Goal: Task Accomplishment & Management: Complete application form

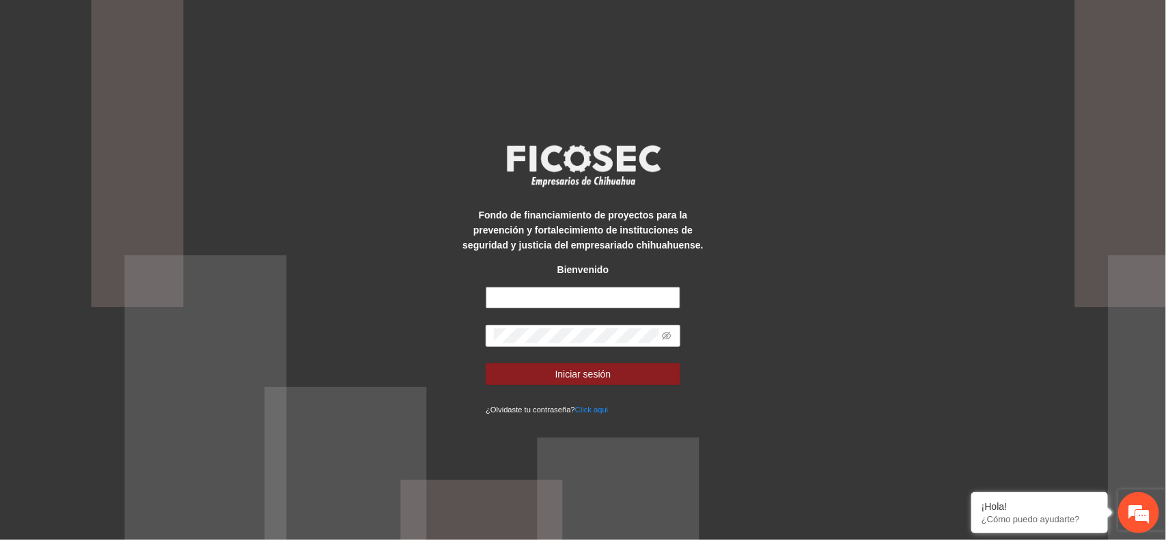
type input "**********"
click at [599, 360] on form "**********" at bounding box center [583, 352] width 195 height 130
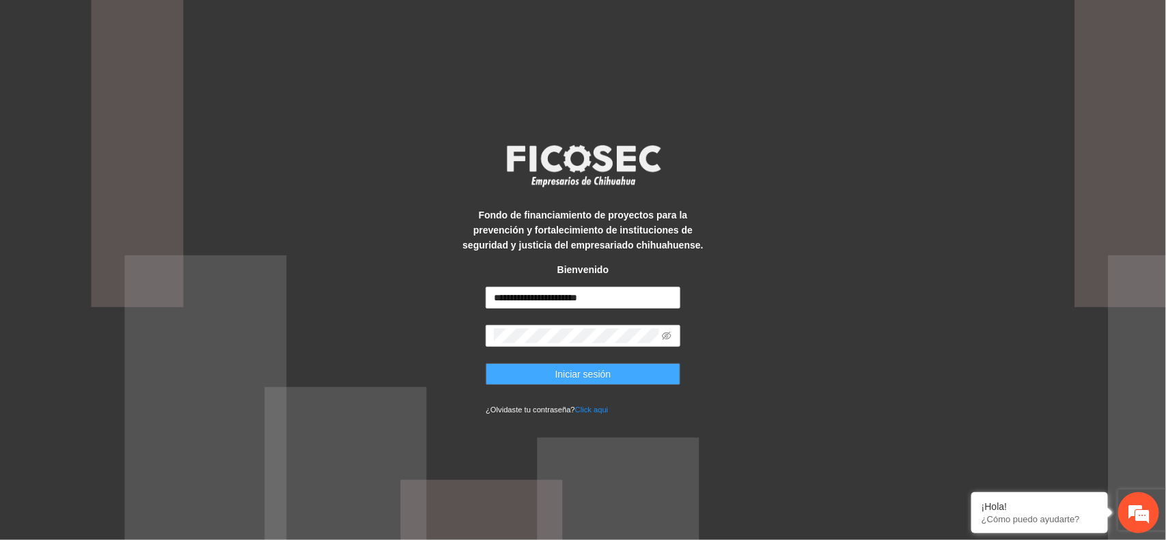
click at [591, 373] on span "Iniciar sesión" at bounding box center [583, 374] width 56 height 15
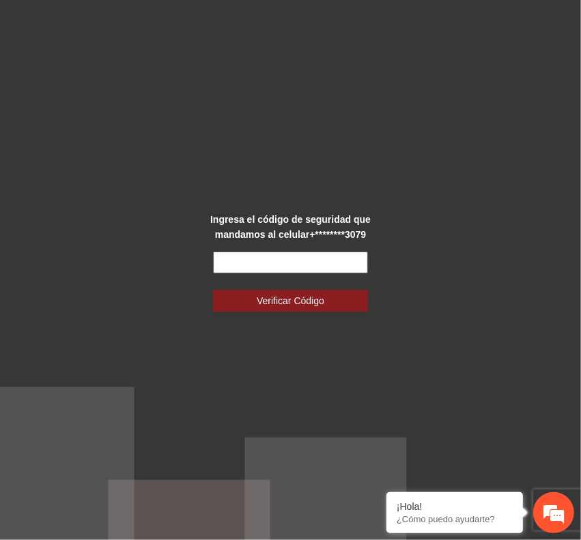
click at [284, 267] on input "text" at bounding box center [290, 262] width 155 height 22
type input "******"
click at [213, 290] on button "Verificar Código" at bounding box center [290, 301] width 155 height 22
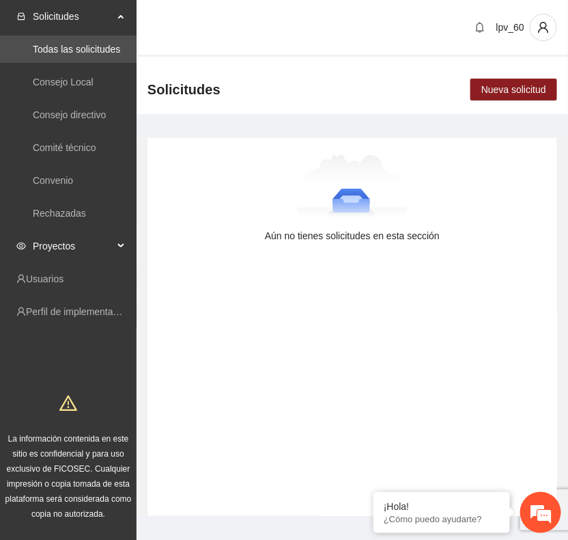
click at [53, 255] on span "Proyectos" at bounding box center [73, 245] width 81 height 27
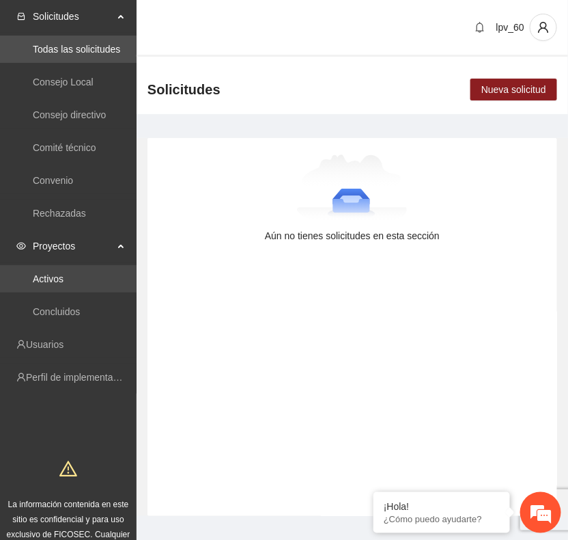
click at [43, 279] on link "Activos" at bounding box center [48, 278] width 31 height 11
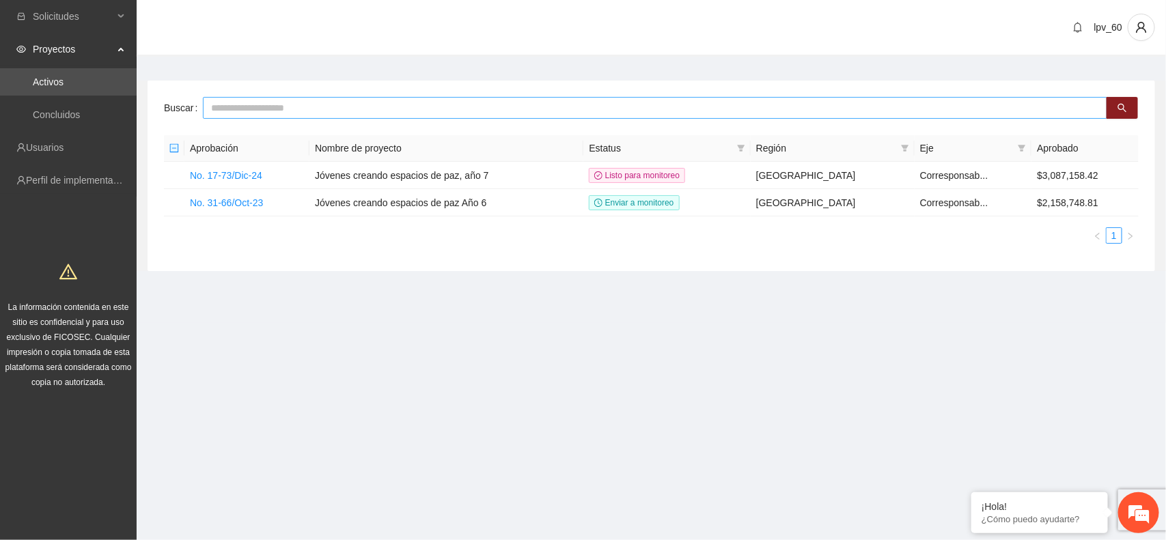
click at [251, 104] on input "text" at bounding box center [655, 108] width 905 height 22
click at [230, 179] on link "No. 17-73/Dic-24" at bounding box center [226, 175] width 72 height 11
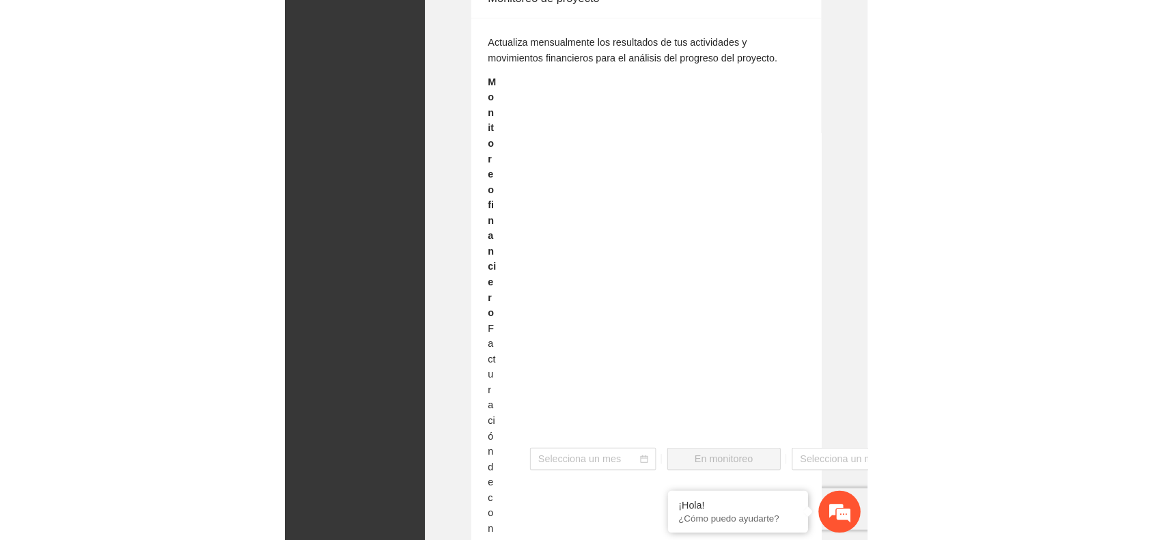
scroll to position [1356, 0]
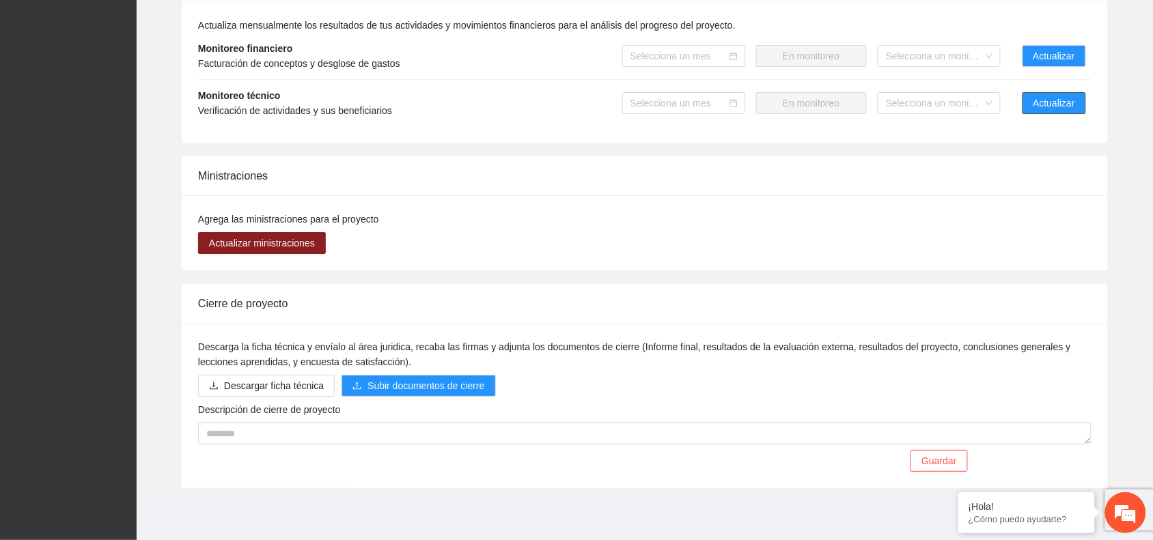
click at [568, 103] on span "Actualizar" at bounding box center [1055, 103] width 42 height 15
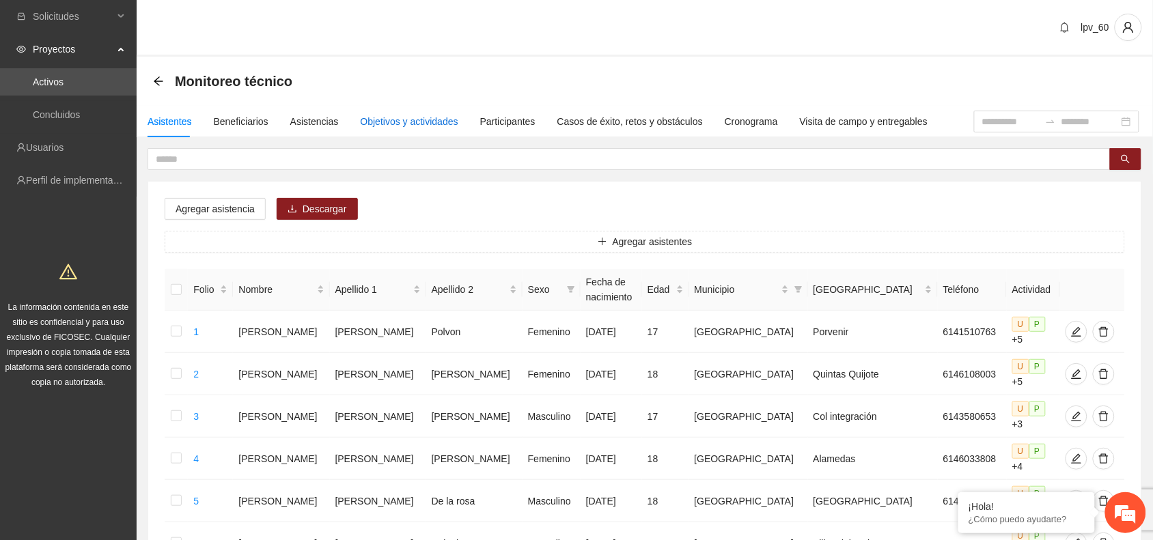
click at [417, 123] on div "Objetivos y actividades" at bounding box center [410, 121] width 98 height 15
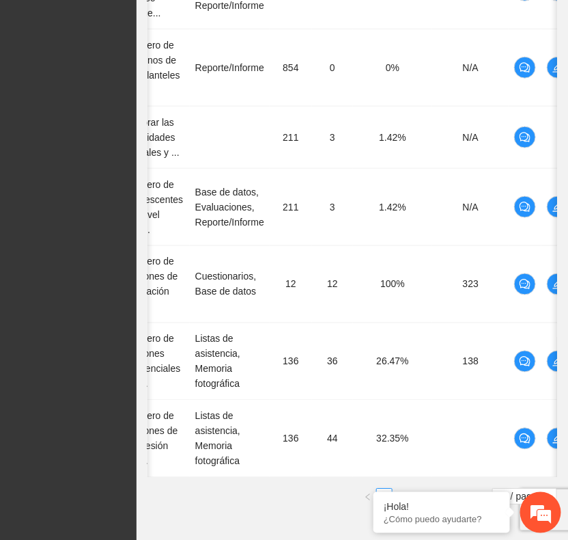
scroll to position [0, 110]
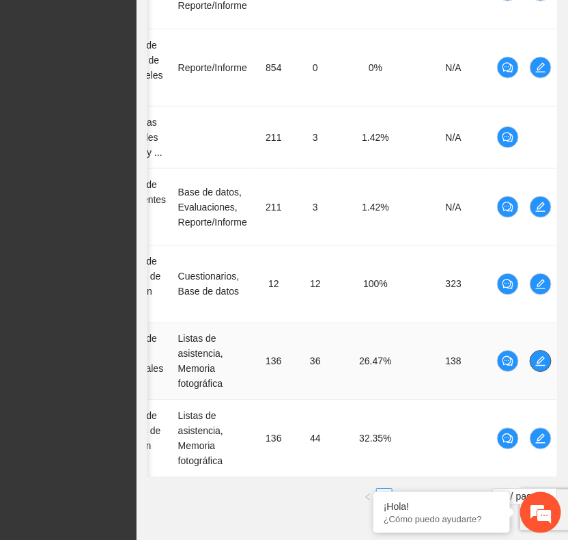
click at [538, 355] on icon "edit" at bounding box center [541, 360] width 11 height 11
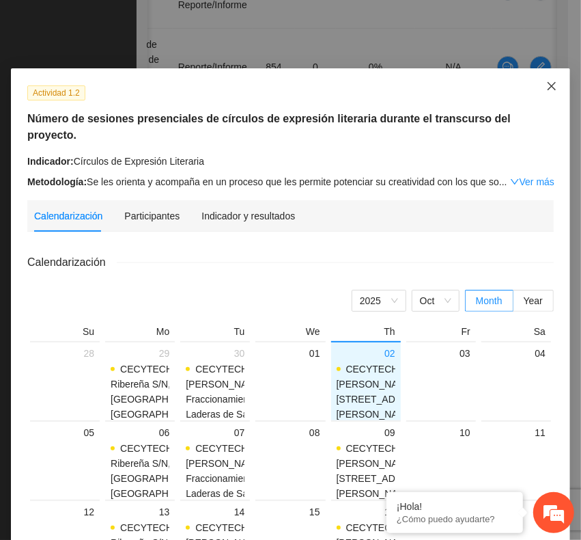
click at [554, 81] on span "Close" at bounding box center [552, 86] width 37 height 37
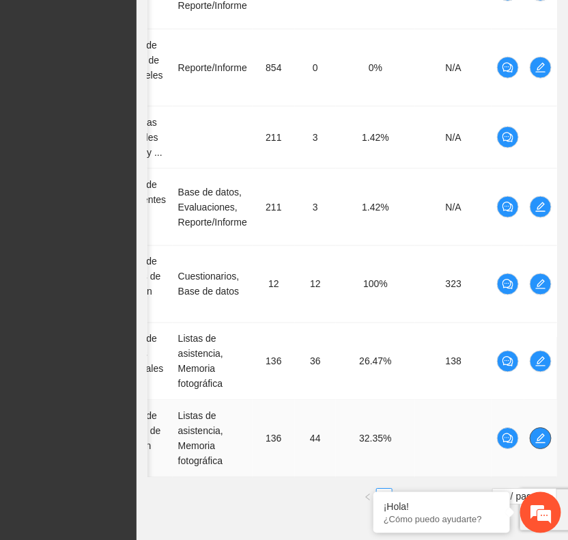
click at [538, 433] on icon "edit" at bounding box center [541, 438] width 10 height 10
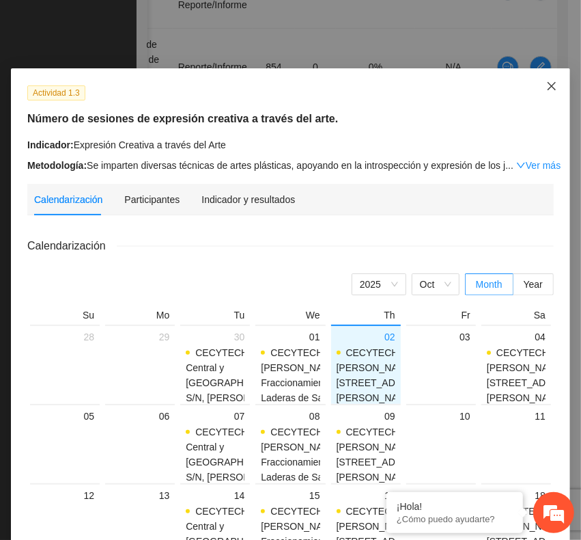
click at [547, 84] on icon "close" at bounding box center [552, 86] width 11 height 11
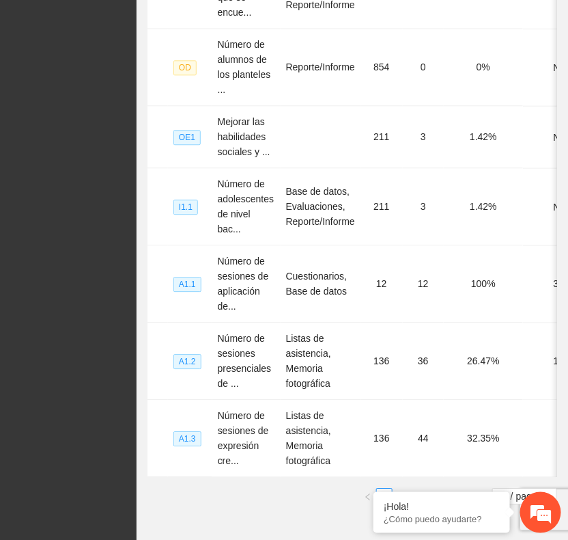
scroll to position [0, 39]
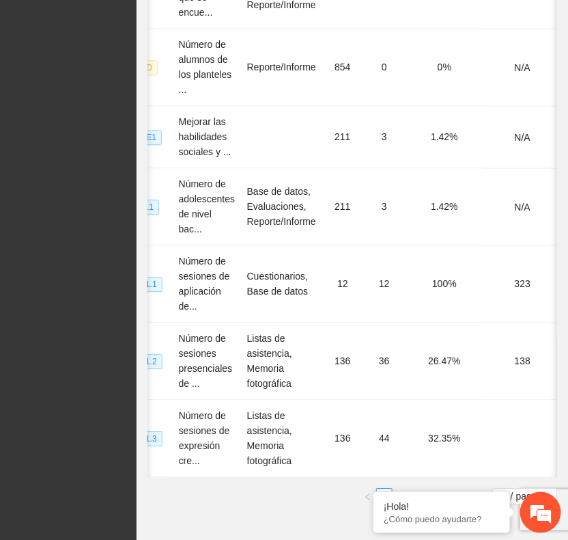
click at [400, 489] on link "2" at bounding box center [401, 496] width 15 height 15
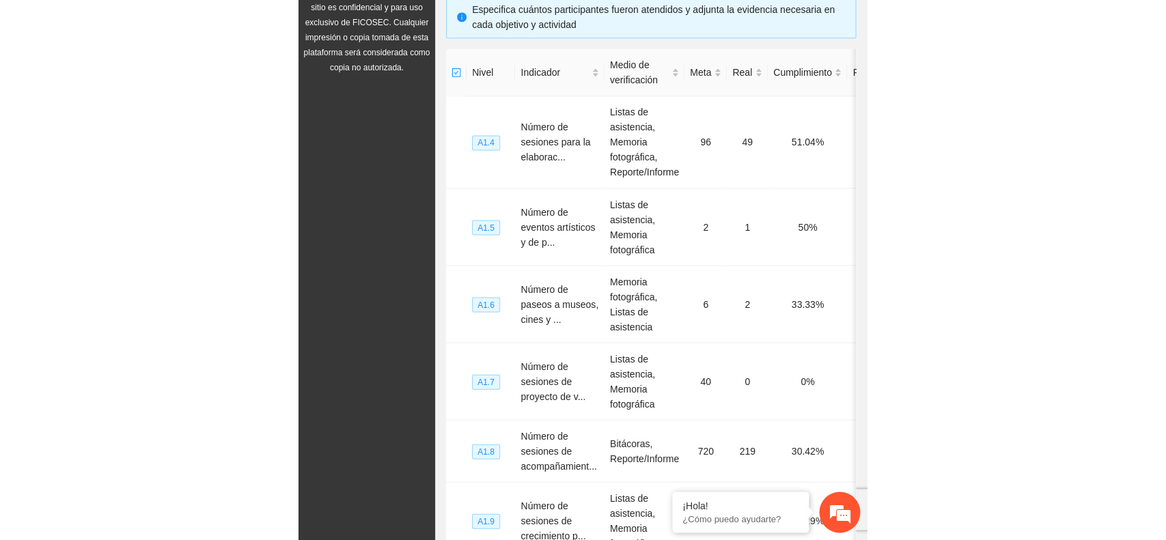
scroll to position [338, 0]
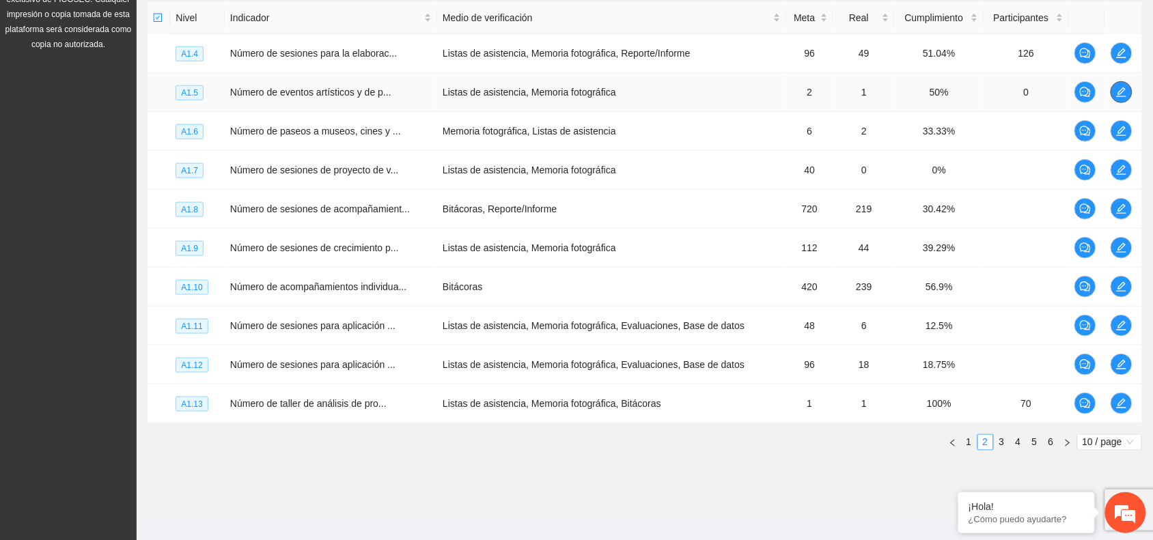
click at [568, 94] on icon "edit" at bounding box center [1121, 92] width 11 height 11
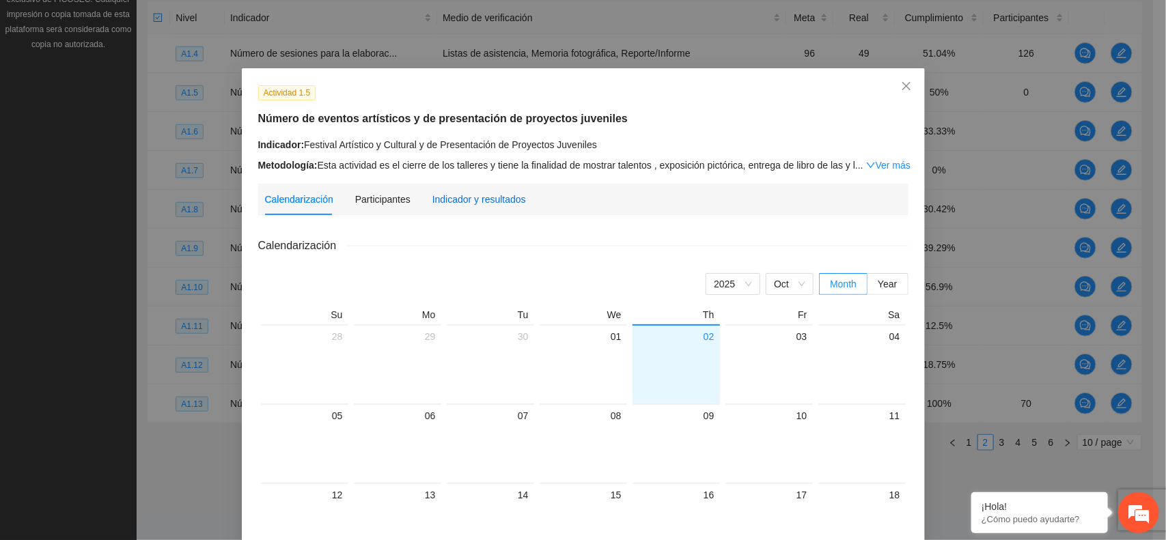
click at [455, 203] on div "Indicador y resultados" at bounding box center [479, 199] width 94 height 15
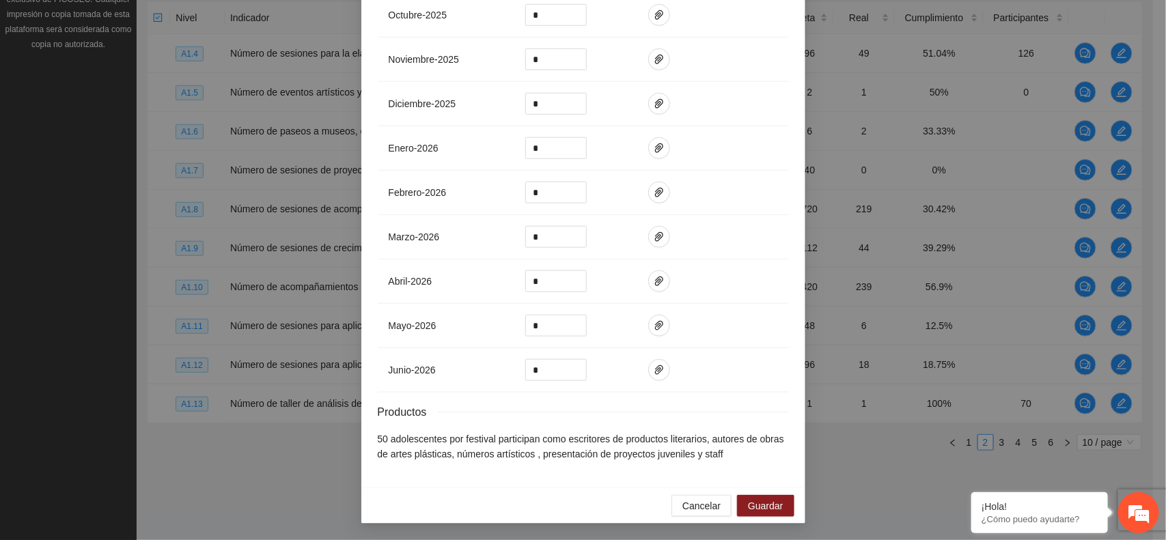
scroll to position [51, 0]
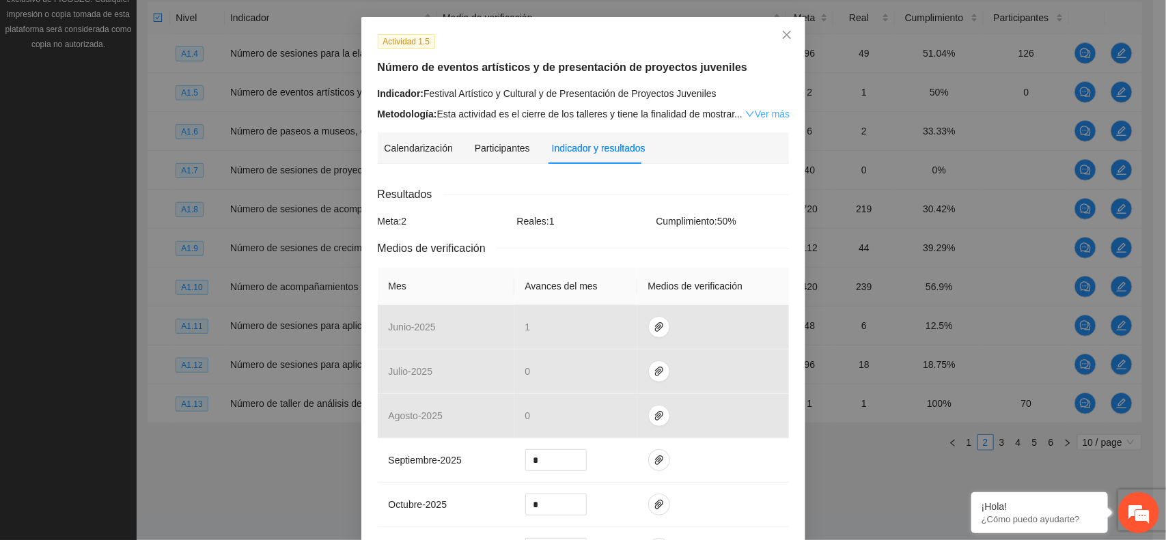
click at [568, 111] on link "Ver más" at bounding box center [767, 114] width 44 height 11
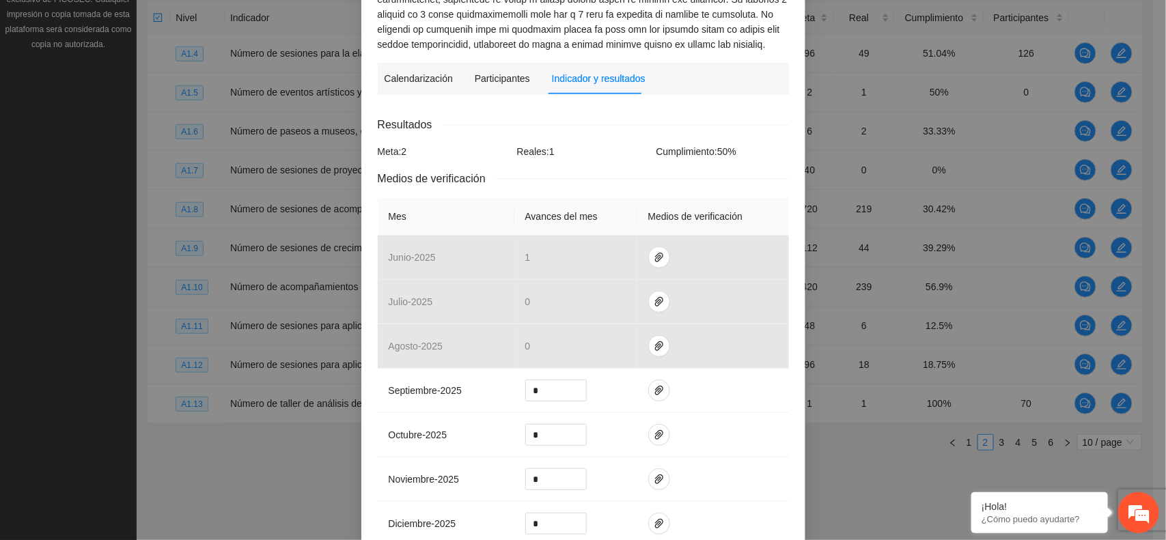
scroll to position [14, 0]
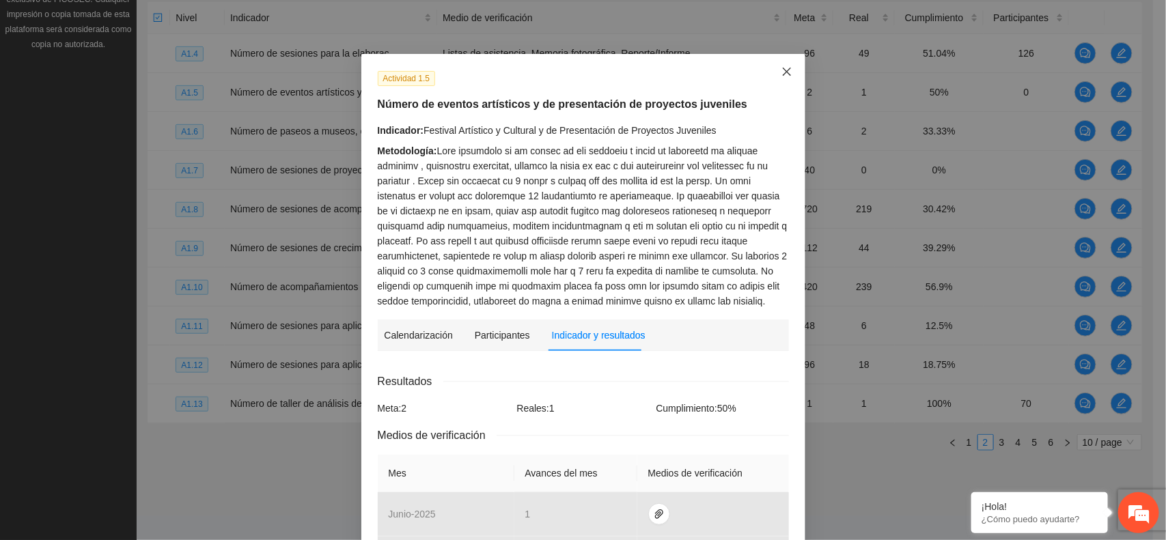
click at [568, 76] on icon "close" at bounding box center [787, 71] width 11 height 11
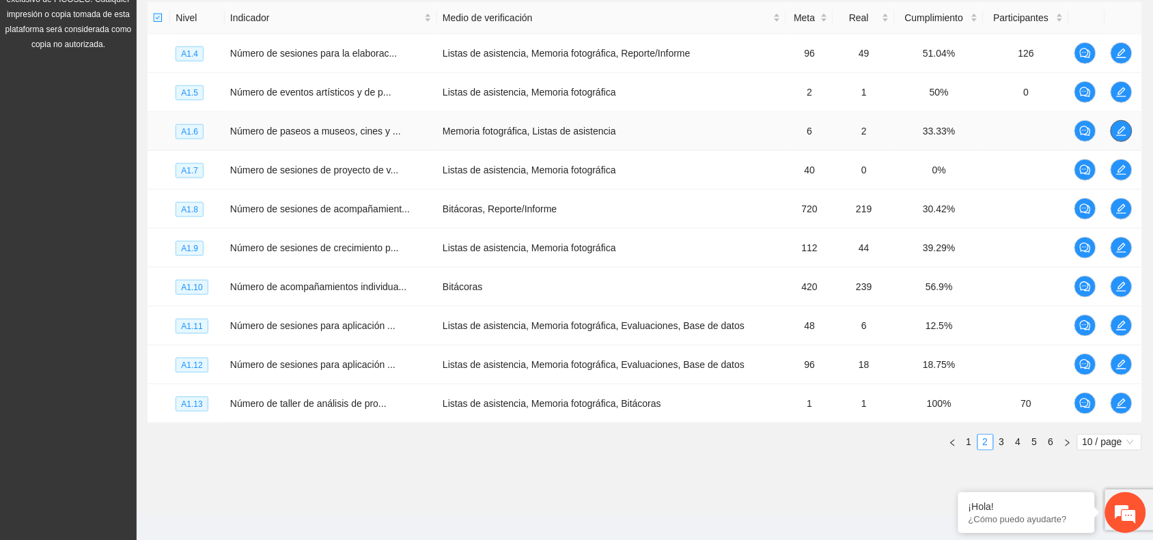
click at [568, 137] on span "edit" at bounding box center [1122, 131] width 20 height 11
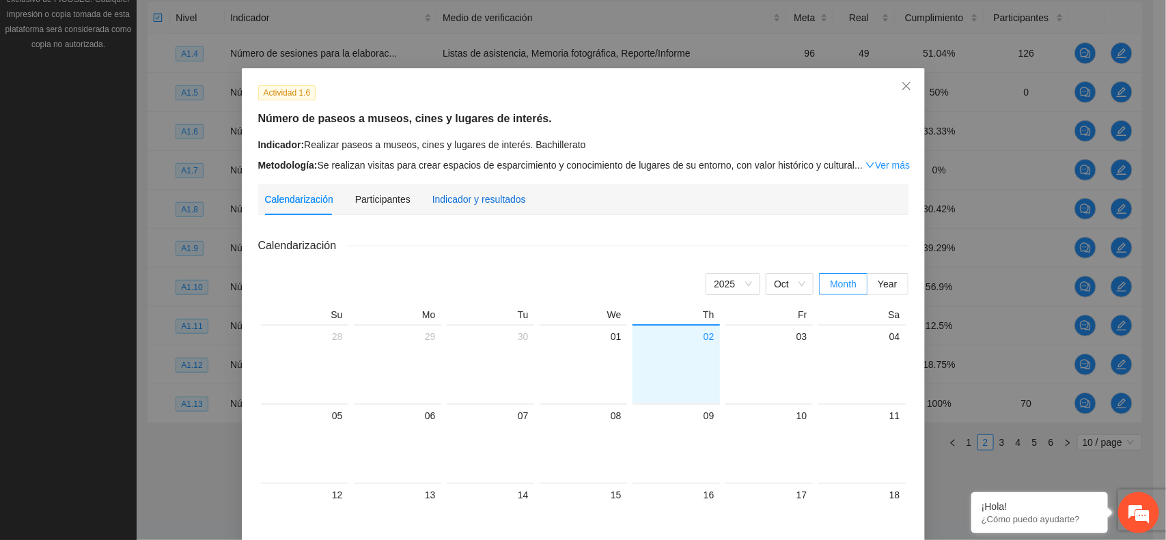
click at [466, 193] on div "Indicador y resultados" at bounding box center [479, 199] width 94 height 15
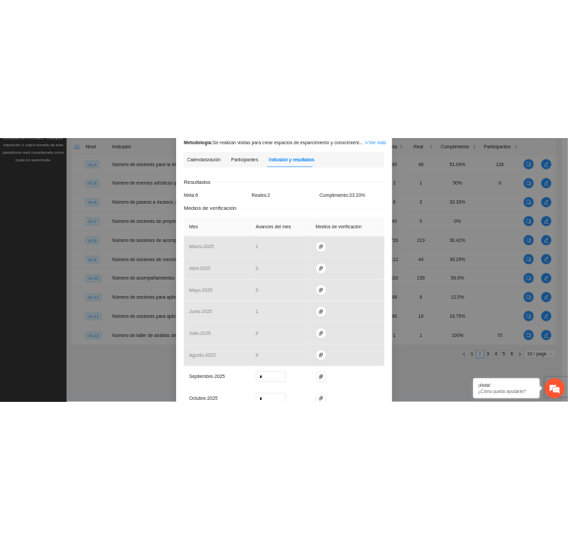
scroll to position [0, 0]
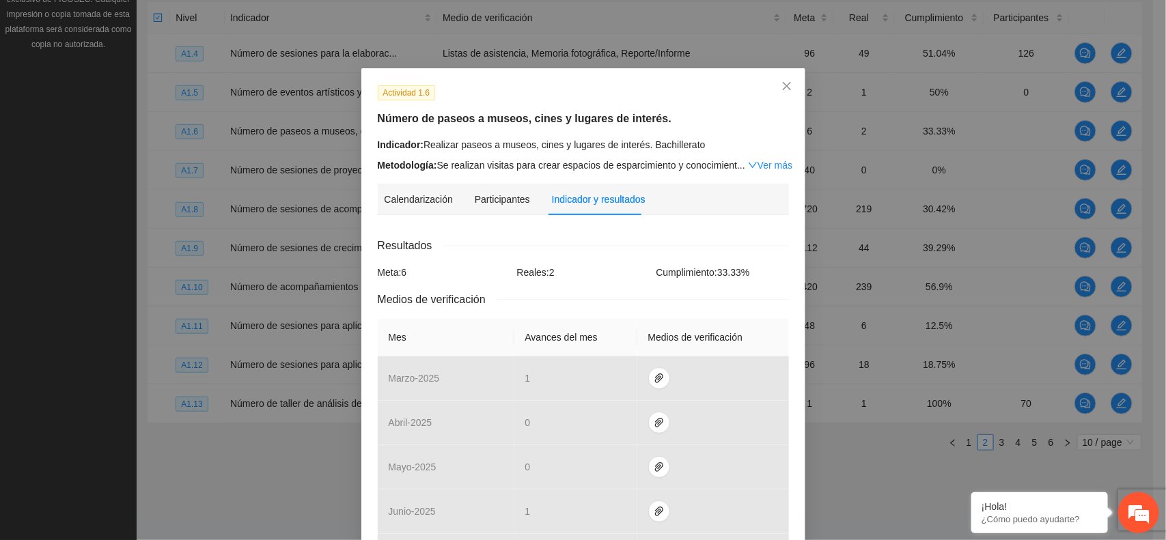
click at [178, 519] on div "Actividad 1.6 Número de paseos a museos, cines y lugares de interés. Indicador:…" at bounding box center [583, 270] width 1166 height 540
click at [568, 75] on span "Close" at bounding box center [787, 86] width 37 height 37
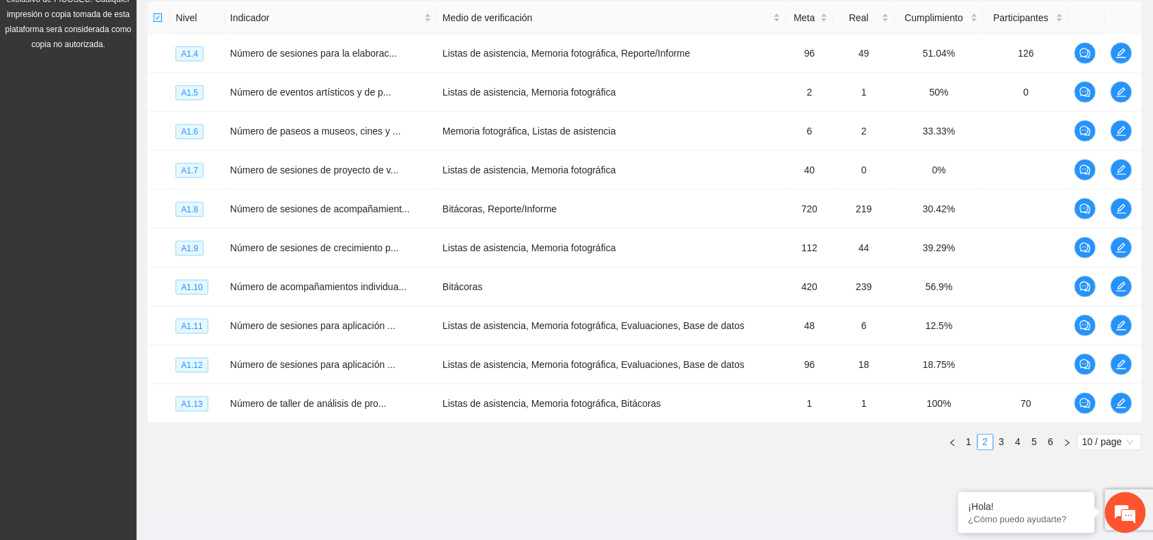
click at [510, 469] on div "Objetivo general Meta: 552.00 Real: 17.00 Cumplimiento: 9.01 % Objetivos especí…" at bounding box center [645, 141] width 1017 height 663
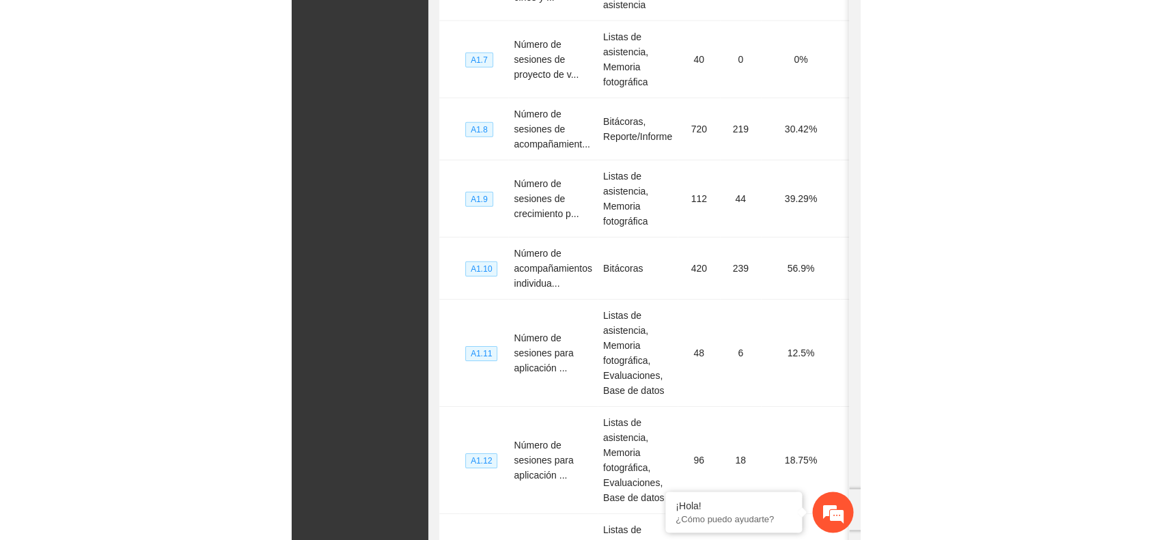
scroll to position [354, 0]
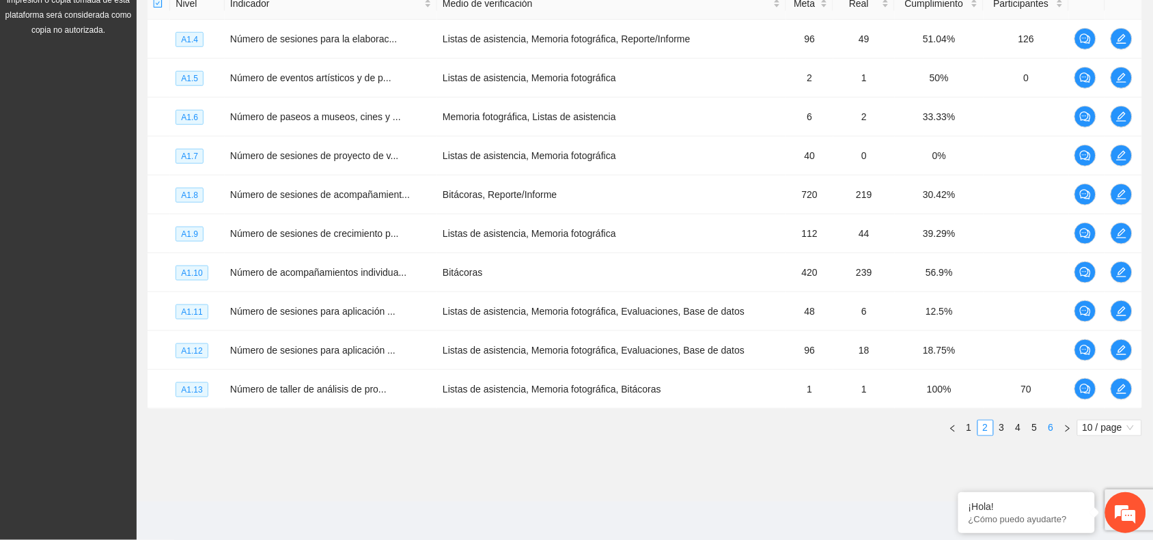
click at [568, 434] on link "6" at bounding box center [1051, 428] width 15 height 15
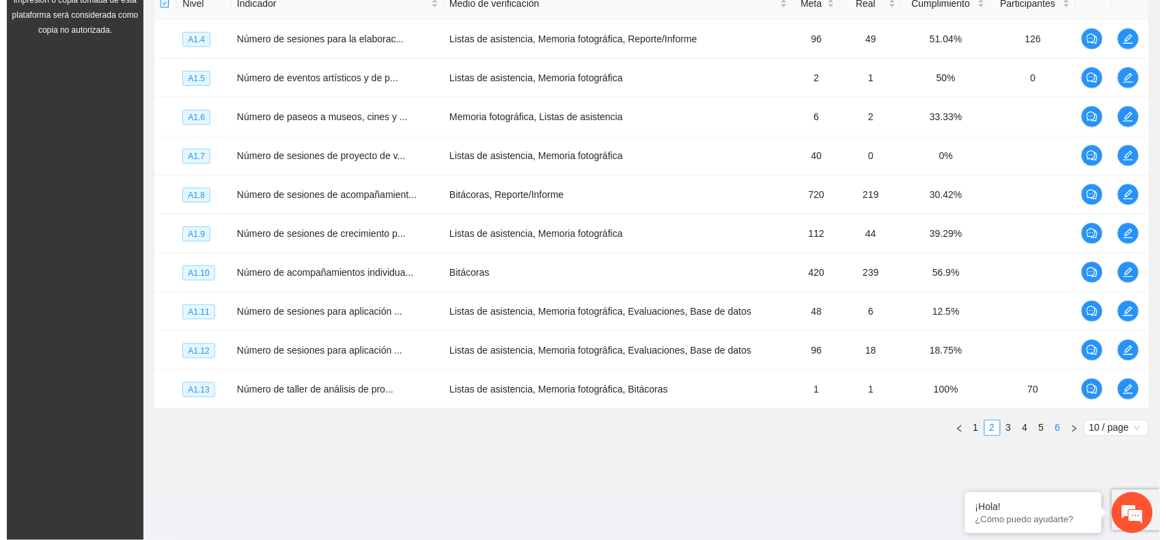
scroll to position [159, 0]
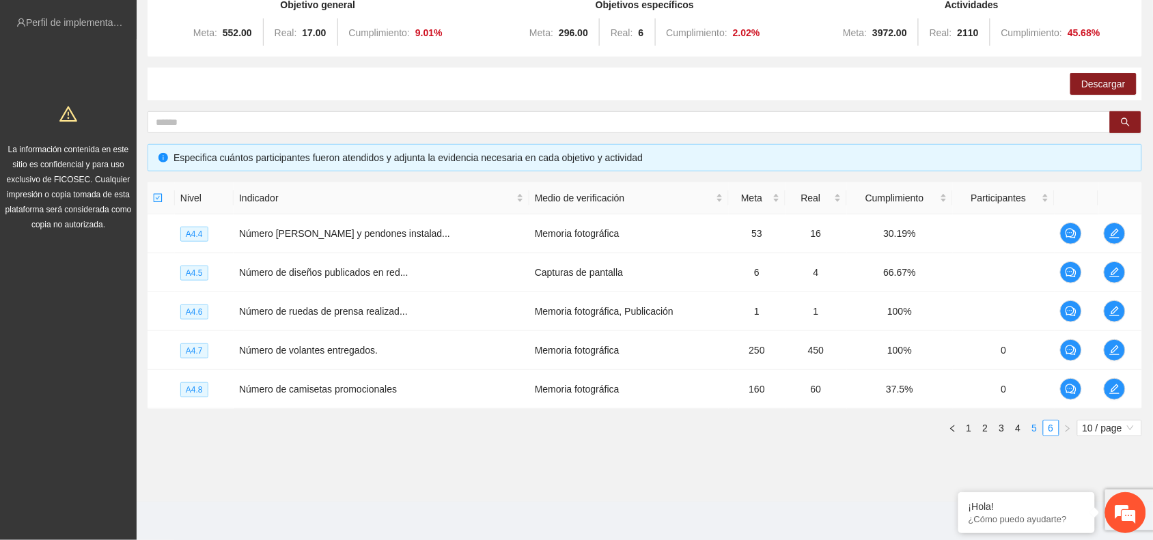
click at [568, 432] on link "5" at bounding box center [1035, 428] width 15 height 15
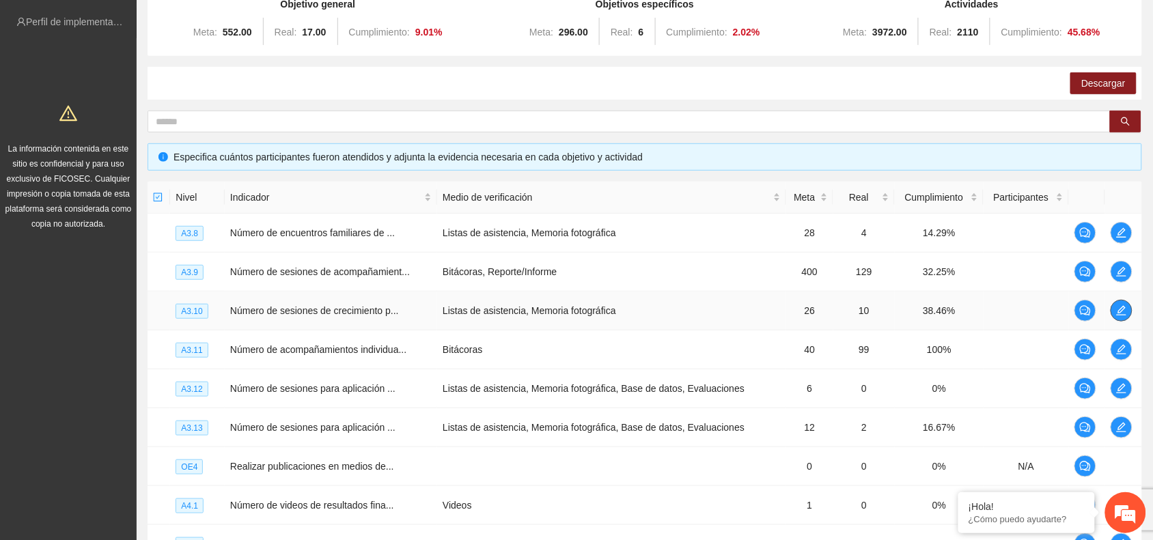
click at [568, 307] on icon "edit" at bounding box center [1121, 310] width 11 height 11
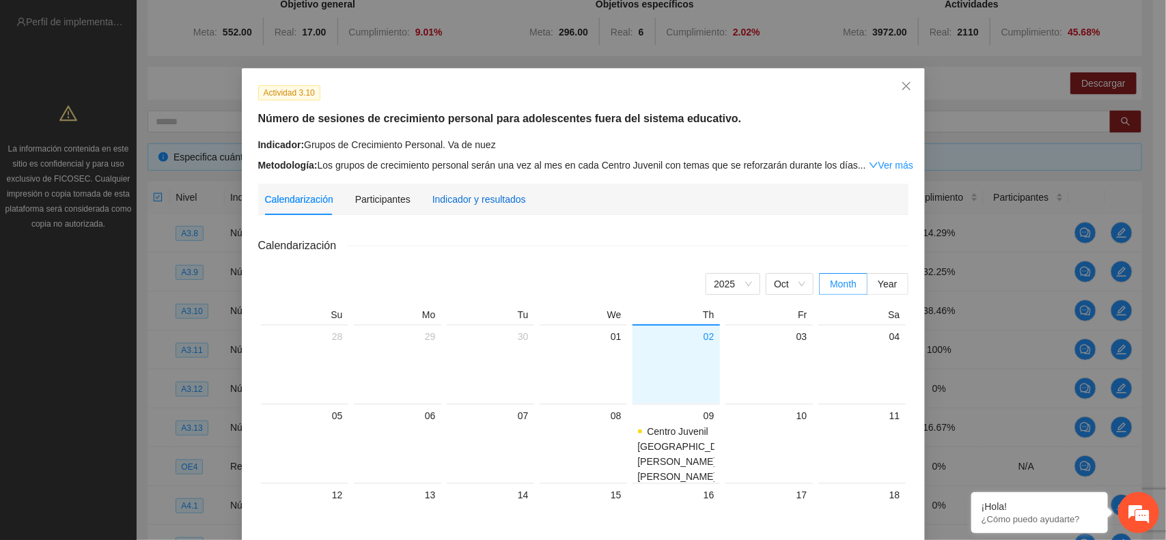
click at [487, 205] on div "Indicador y resultados" at bounding box center [479, 199] width 94 height 15
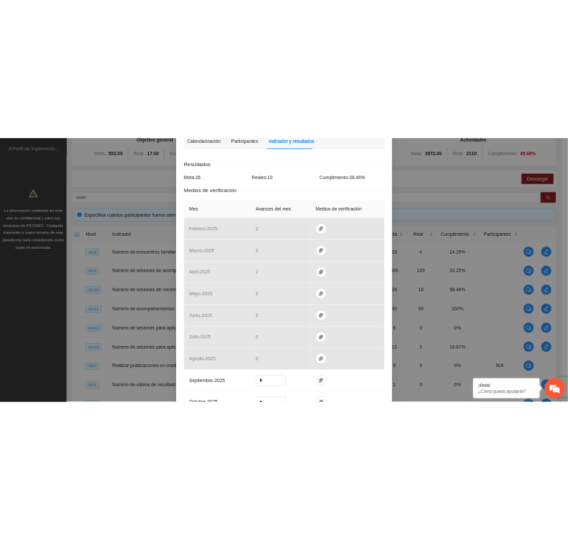
scroll to position [0, 0]
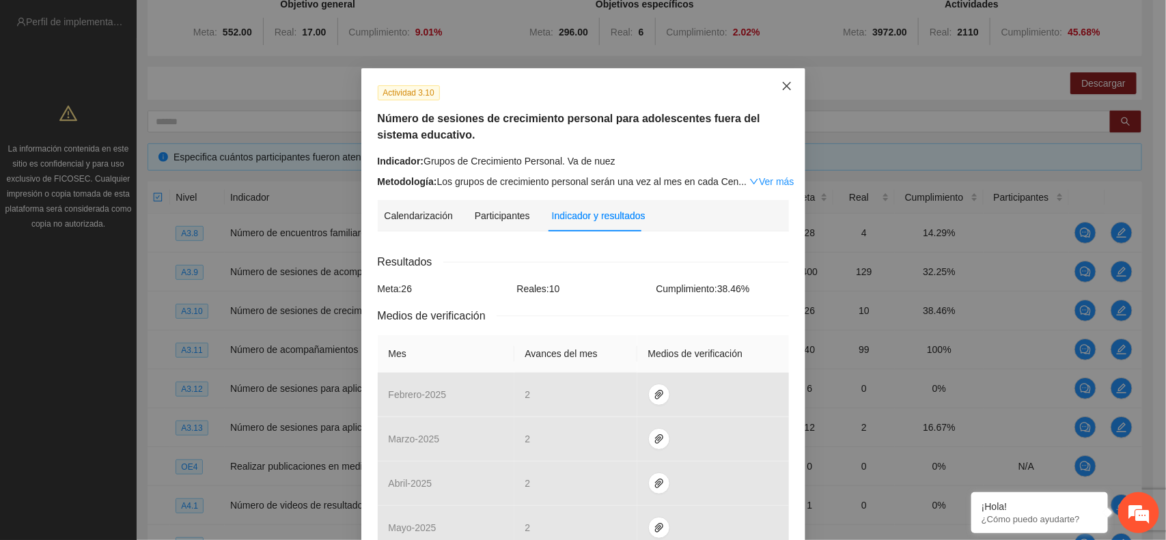
click at [568, 87] on span "Close" at bounding box center [787, 86] width 37 height 37
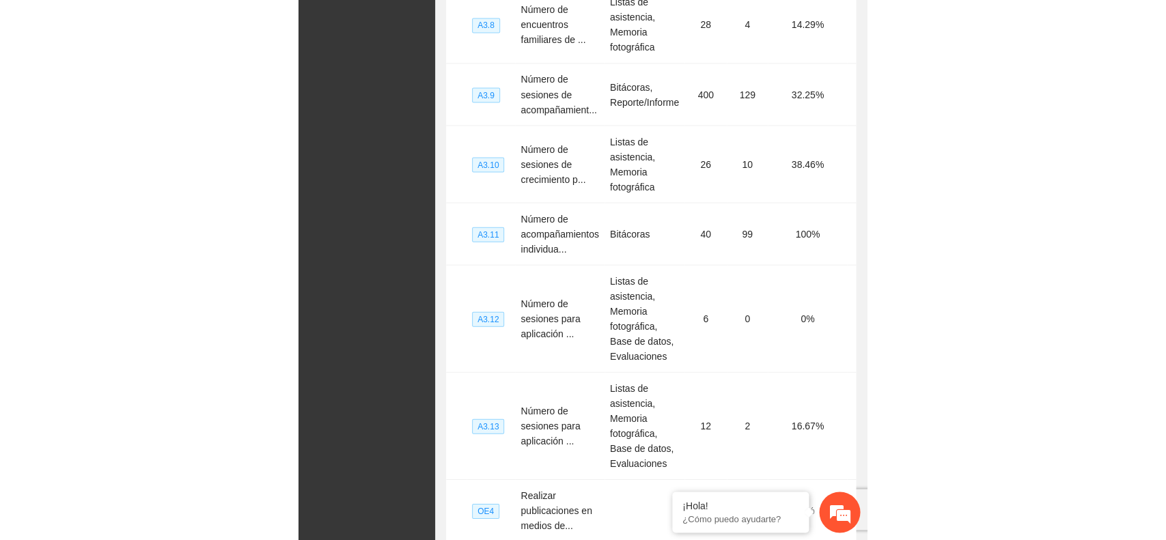
scroll to position [354, 0]
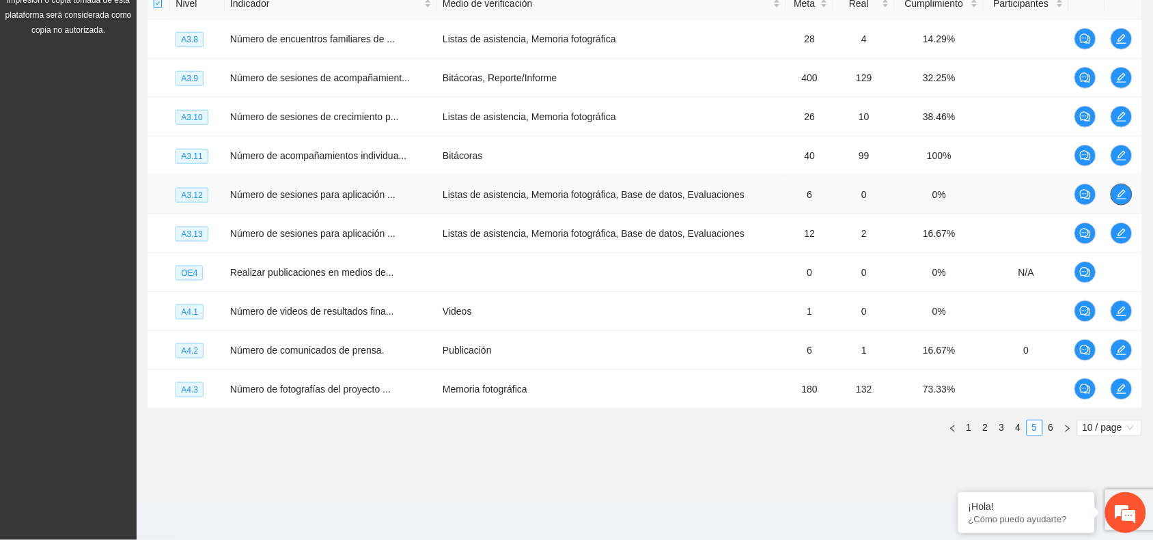
click at [568, 185] on button "button" at bounding box center [1122, 195] width 22 height 22
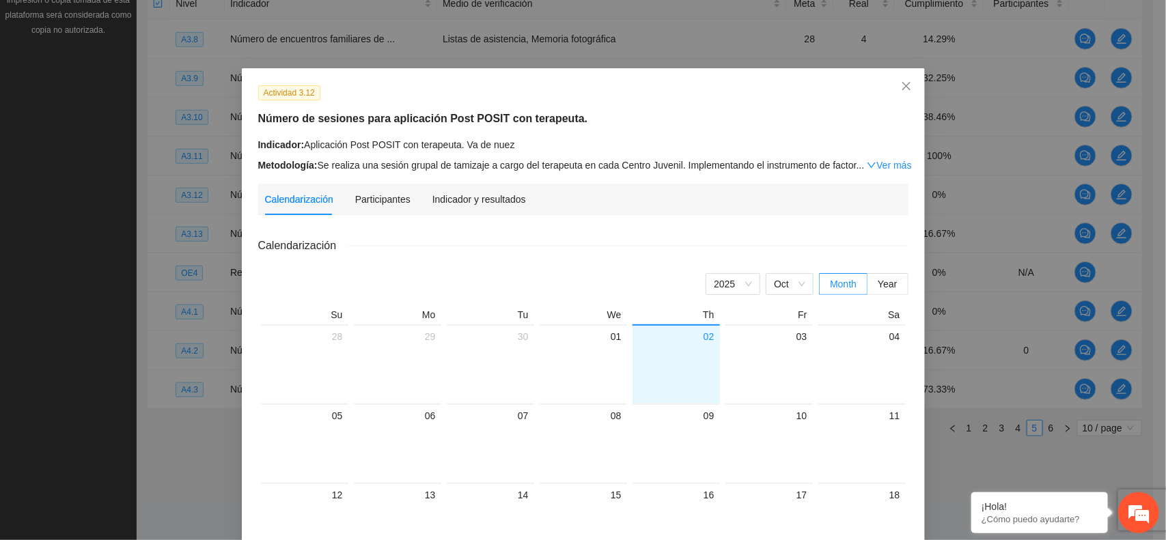
scroll to position [43, 0]
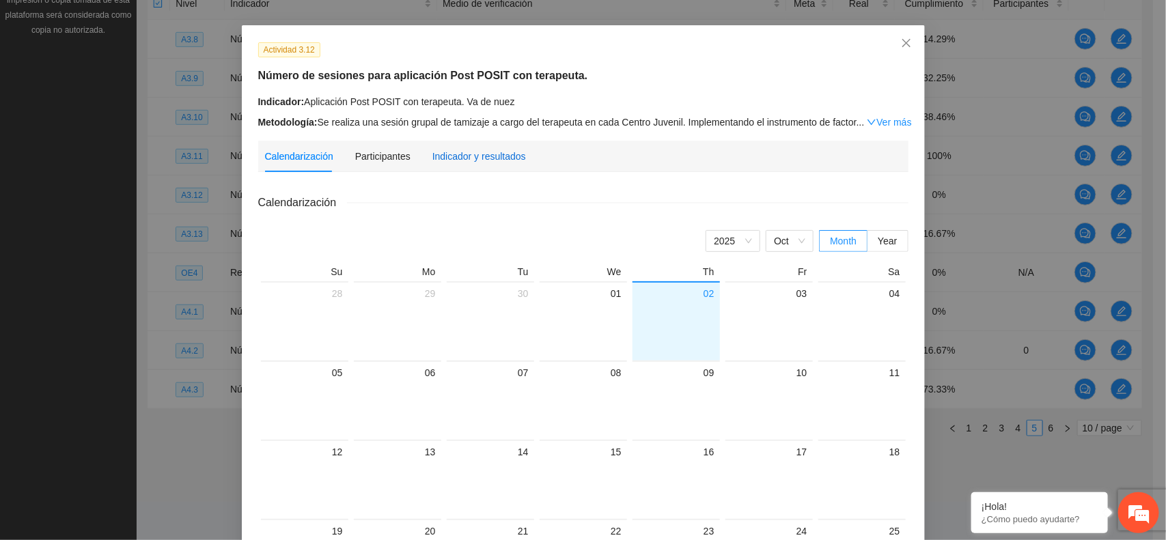
click at [443, 161] on div "Indicador y resultados" at bounding box center [479, 156] width 94 height 15
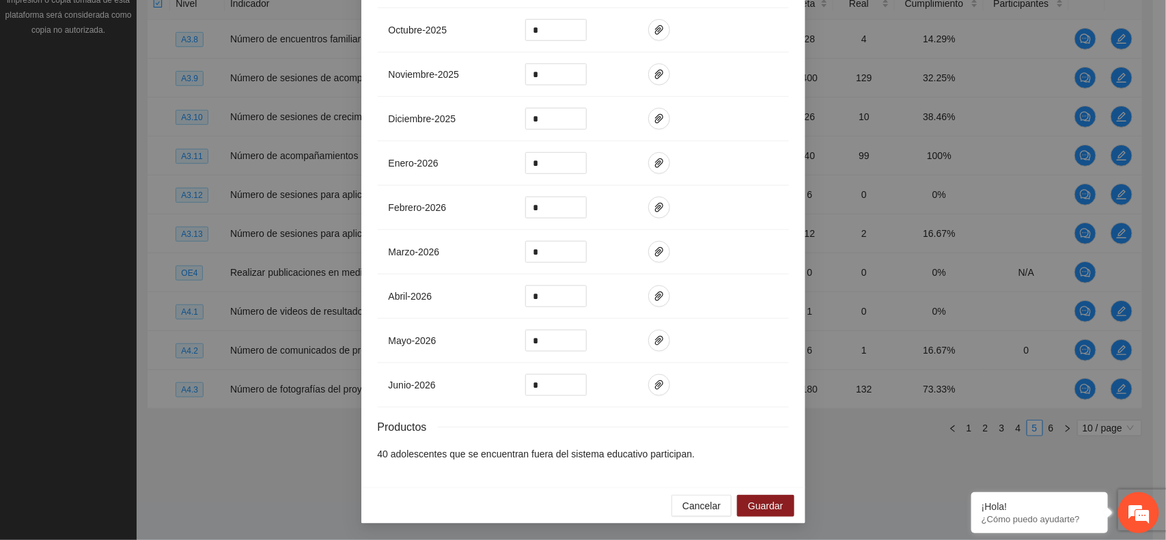
scroll to position [0, 0]
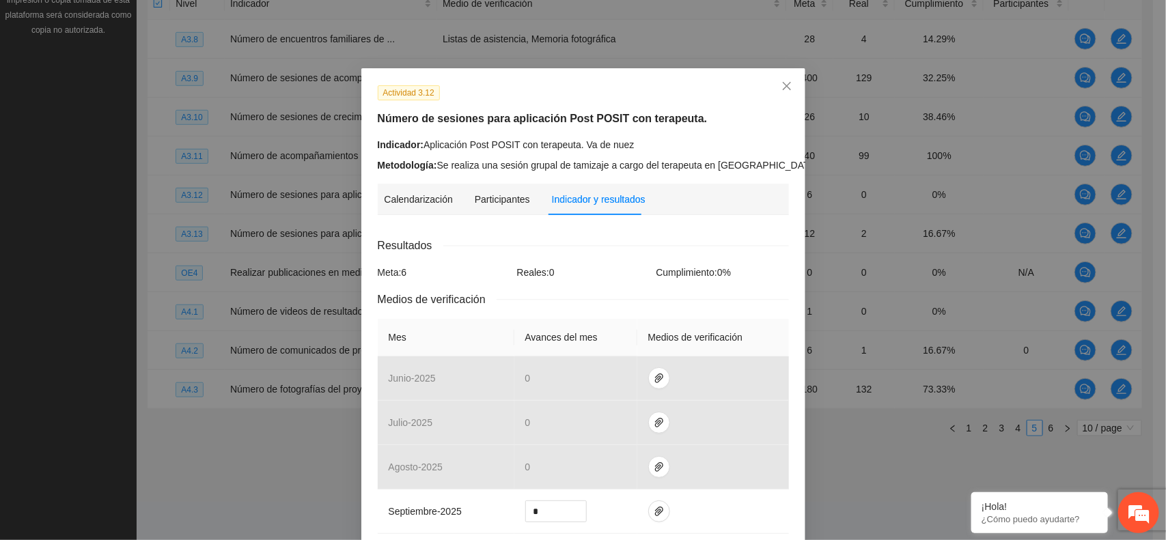
click at [568, 154] on div "Indicador: Aplicación Post POSIT con terapeuta. Va de nuez Metodología: Se real…" at bounding box center [583, 155] width 411 height 36
click at [568, 164] on link "Ver más" at bounding box center [851, 165] width 44 height 11
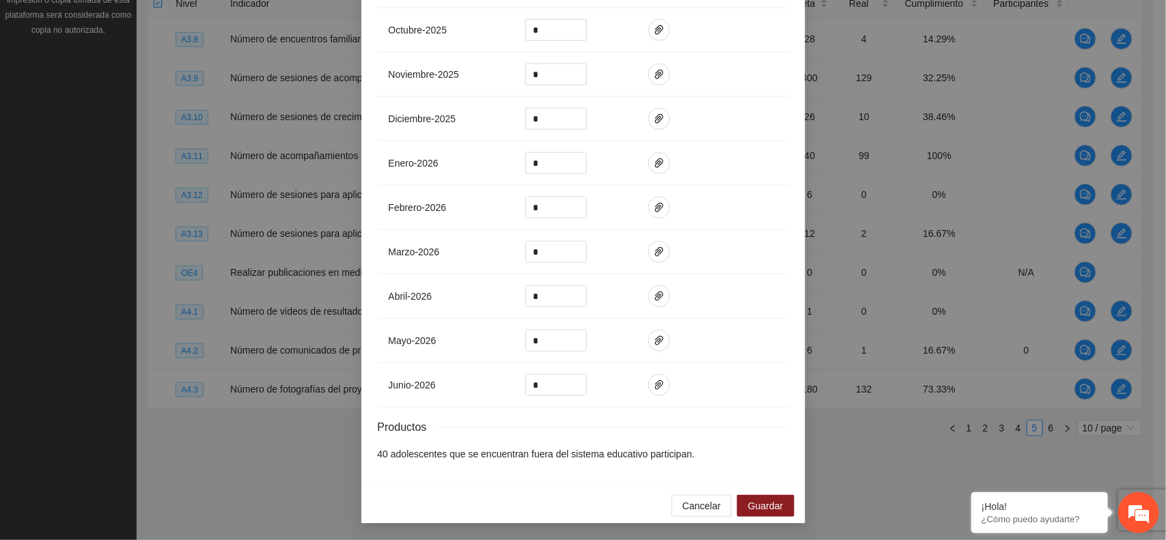
scroll to position [38, 0]
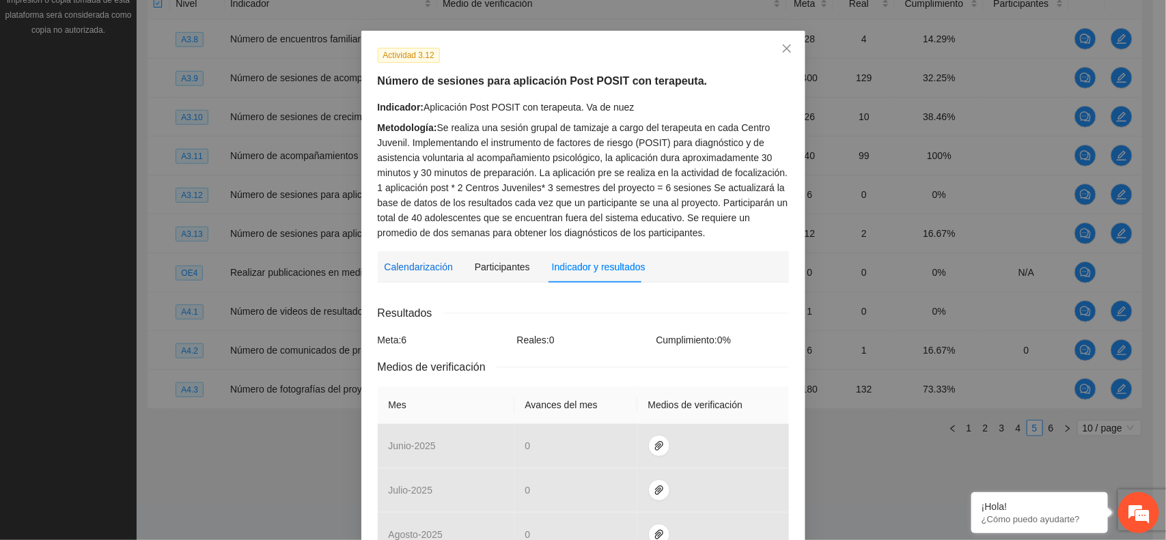
click at [429, 261] on div "Calendarización" at bounding box center [419, 267] width 68 height 15
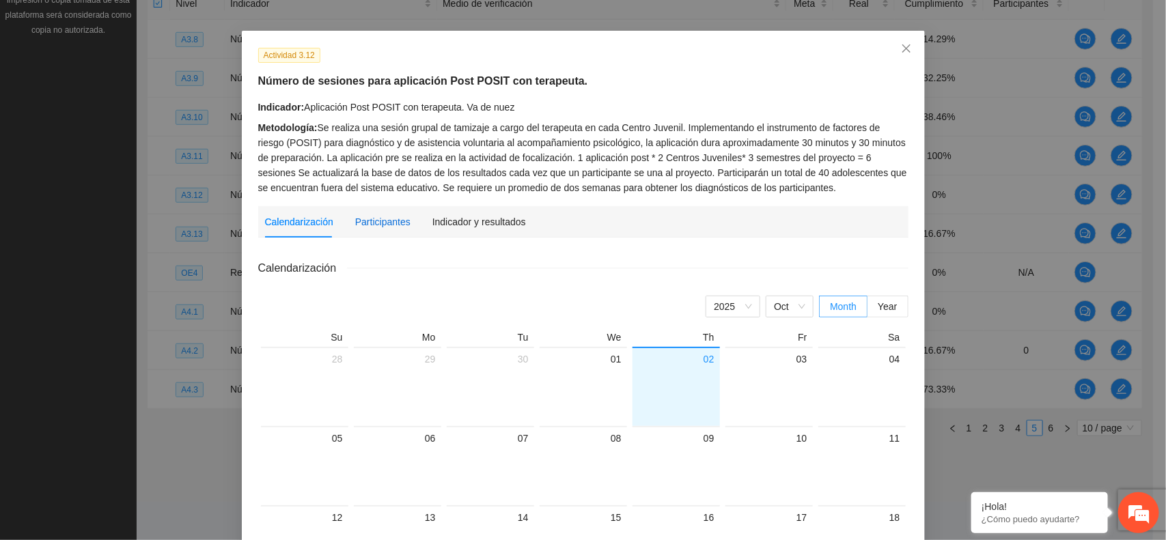
click at [370, 226] on div "Participantes" at bounding box center [382, 222] width 55 height 15
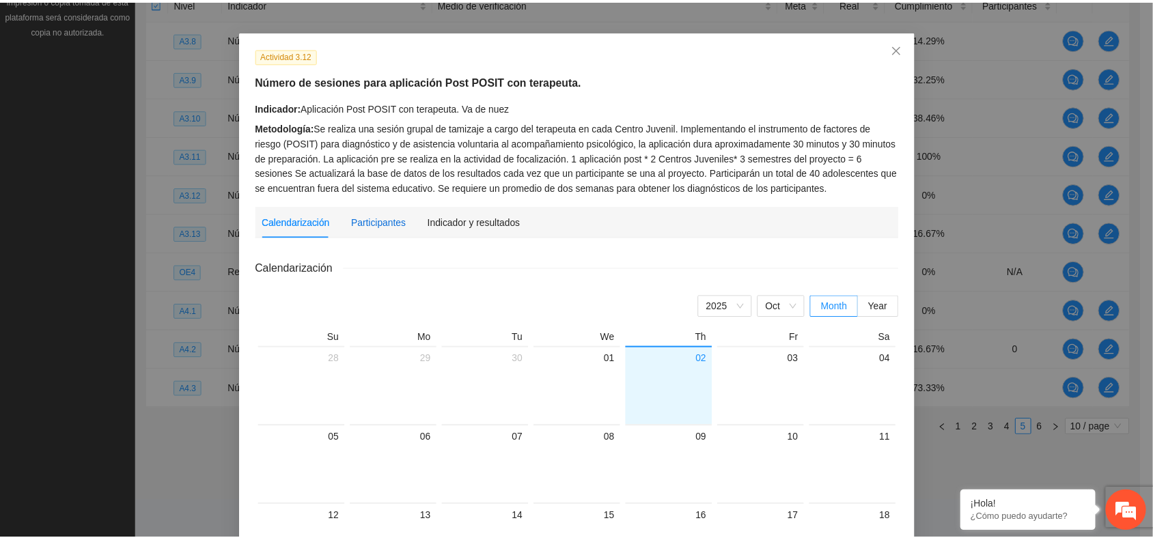
scroll to position [0, 0]
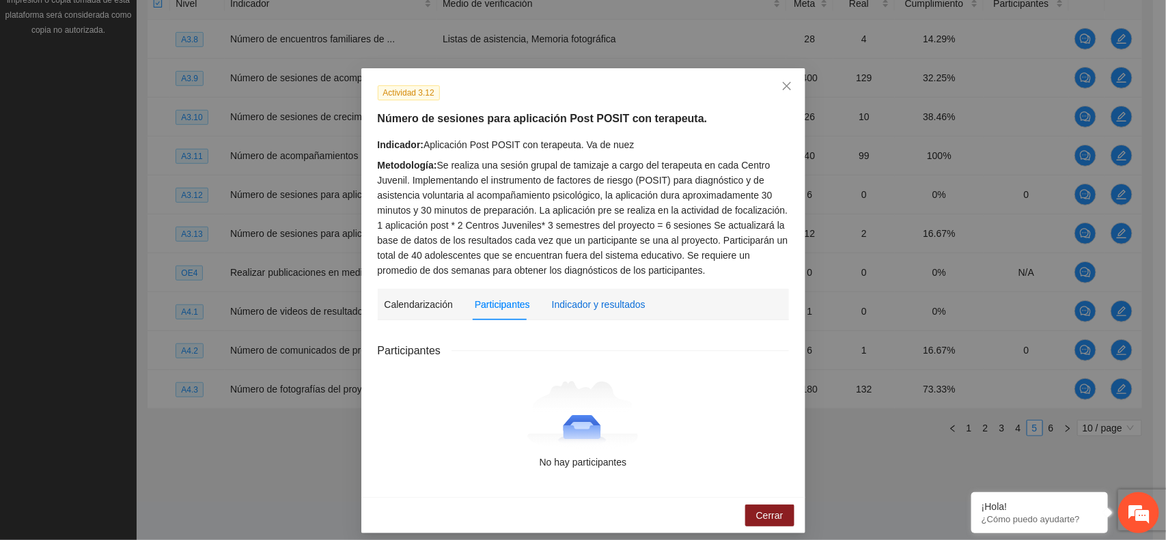
click at [568, 303] on div "Indicador y resultados" at bounding box center [599, 304] width 94 height 15
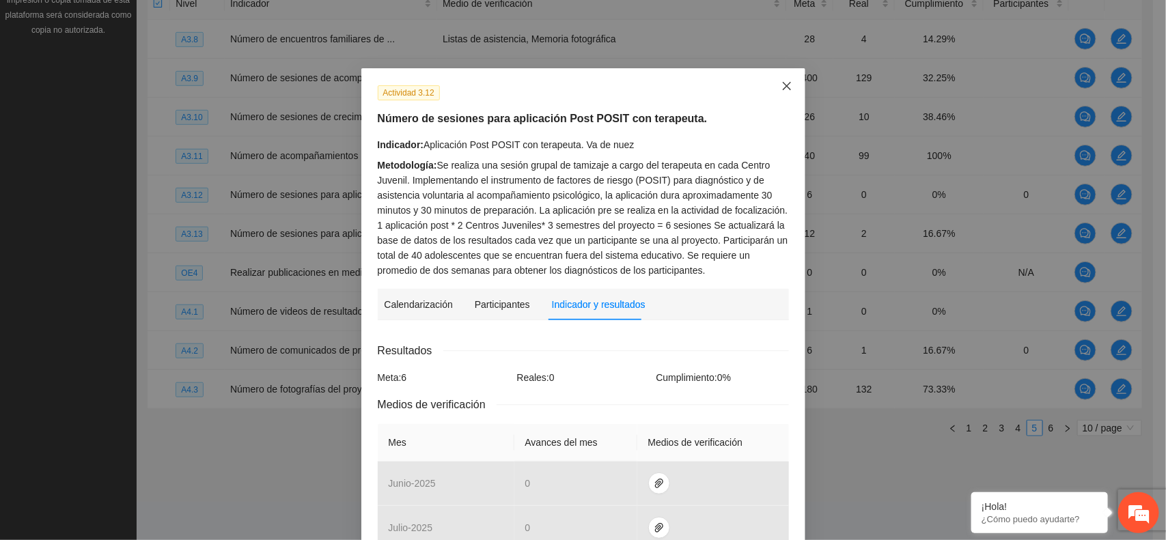
click at [568, 77] on span "Close" at bounding box center [787, 86] width 37 height 37
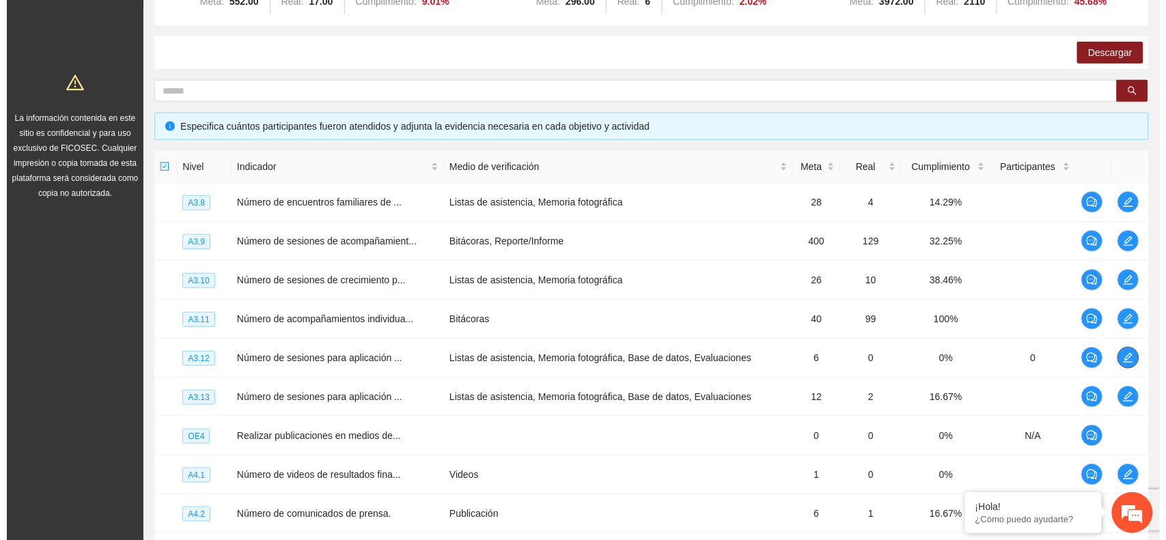
scroll to position [354, 0]
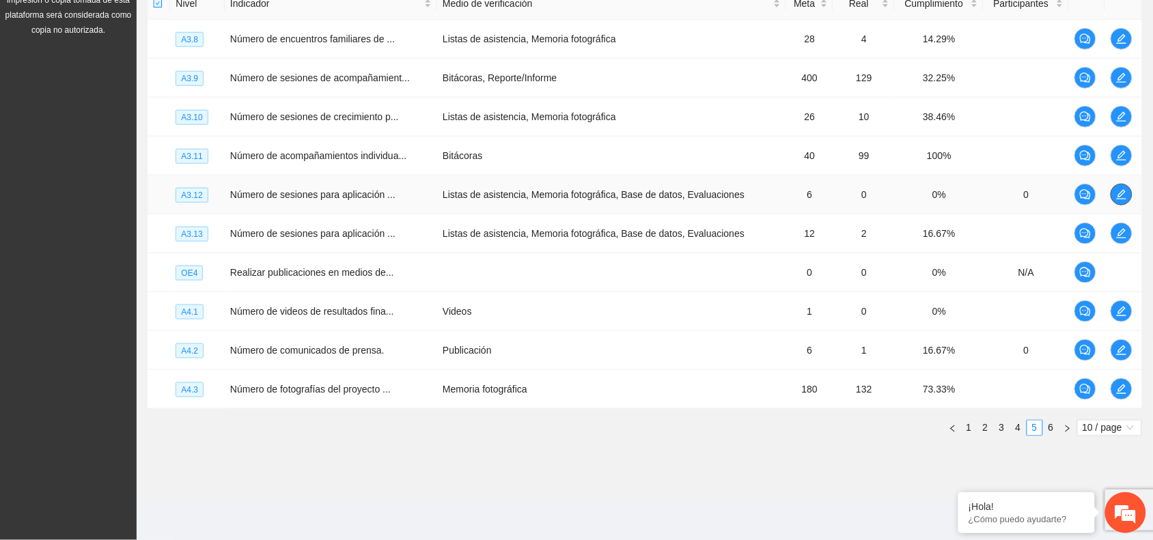
click at [568, 197] on span "edit" at bounding box center [1122, 194] width 20 height 11
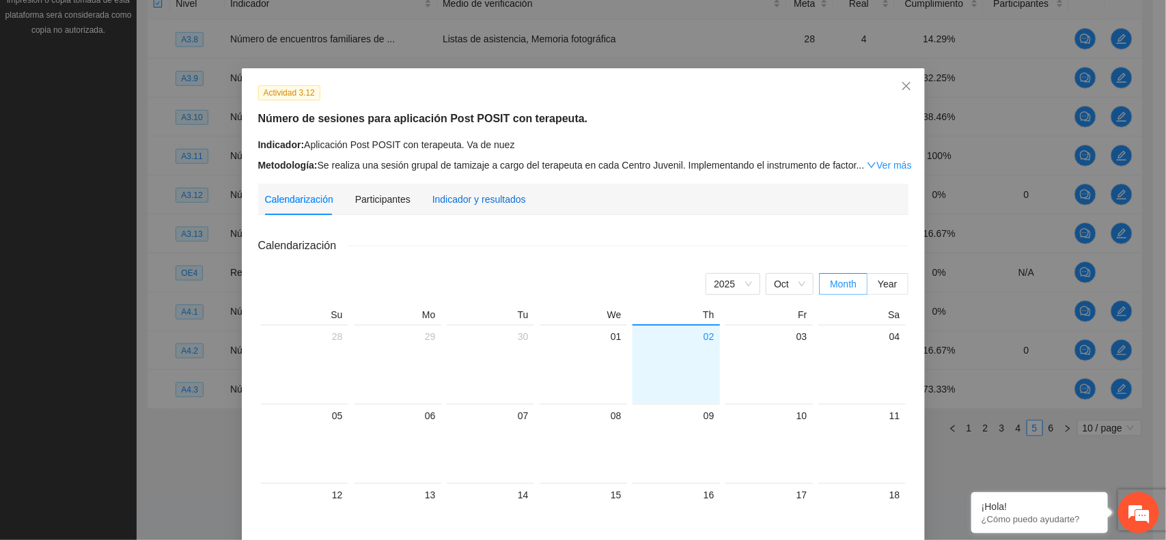
click at [465, 193] on div "Indicador y resultados" at bounding box center [479, 199] width 94 height 15
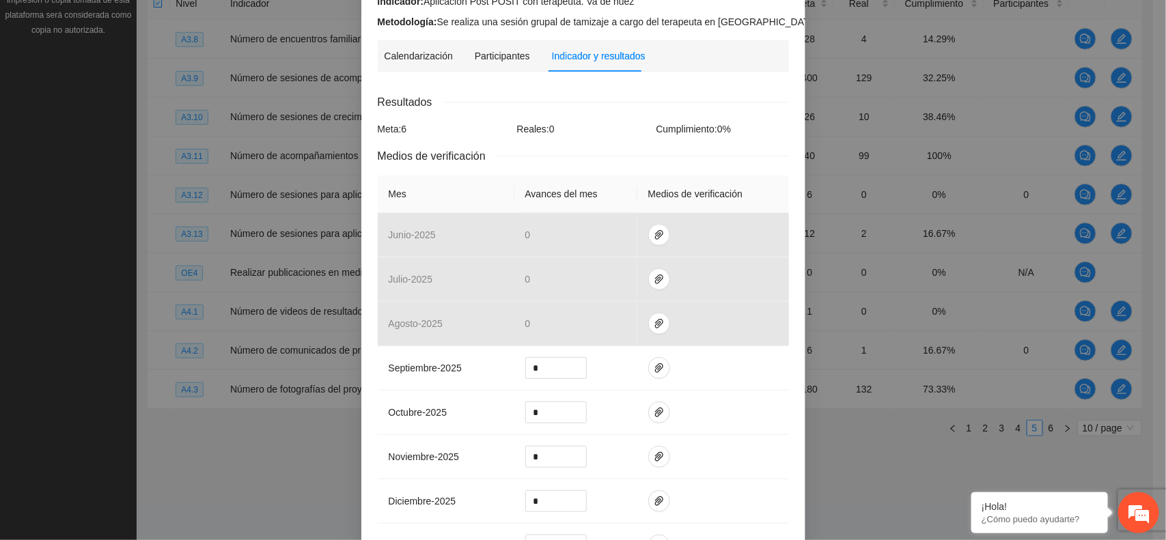
scroll to position [94, 0]
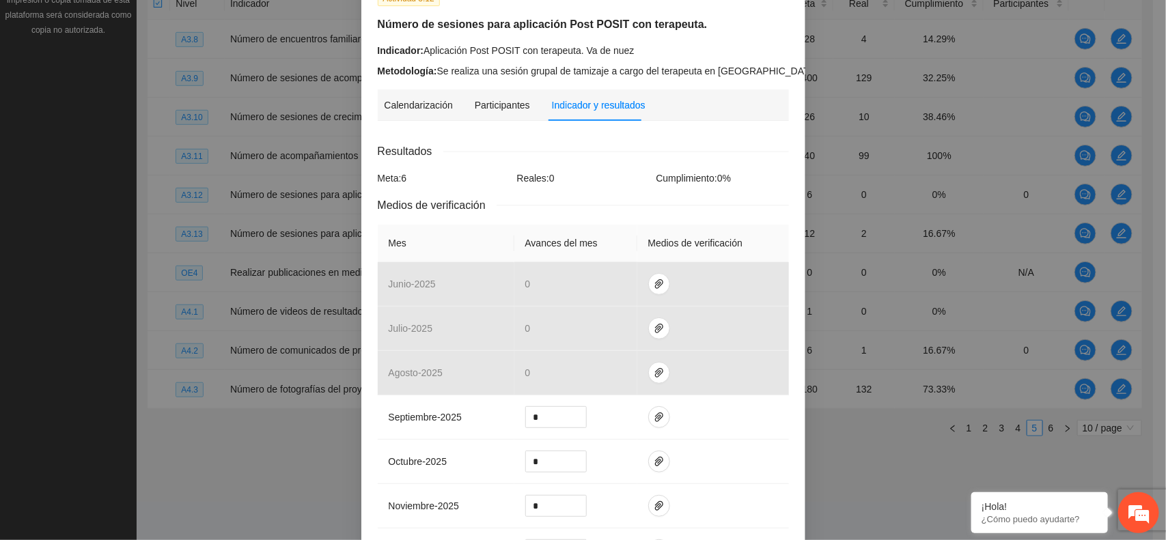
click at [568, 66] on link "Ver más" at bounding box center [851, 71] width 44 height 11
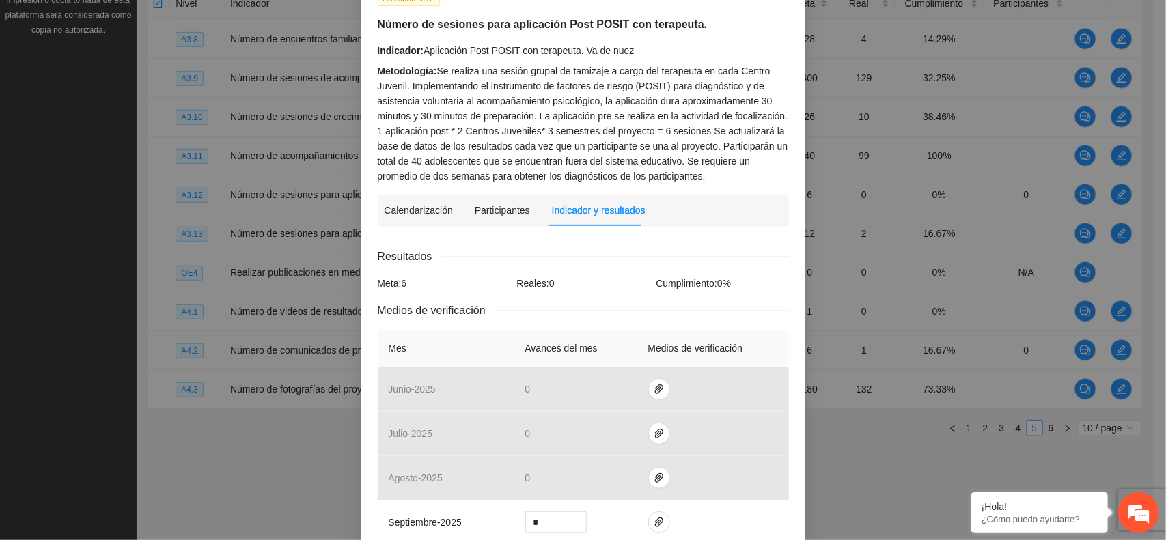
click at [247, 509] on div "Actividad 3.12 Número de sesiones para aplicación Post POSIT con terapeuta. Ind…" at bounding box center [583, 270] width 1166 height 540
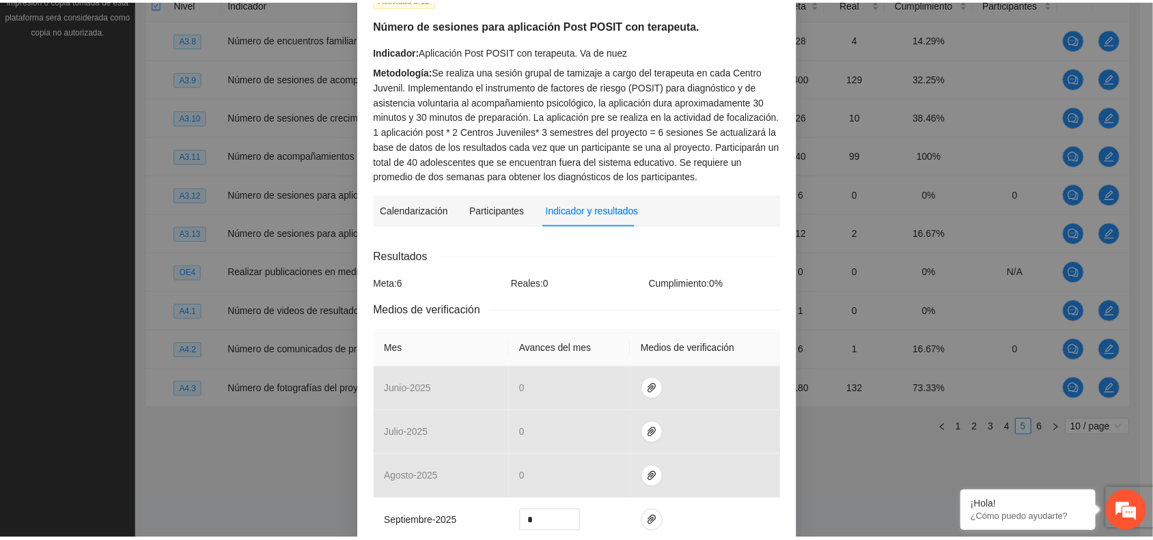
scroll to position [0, 0]
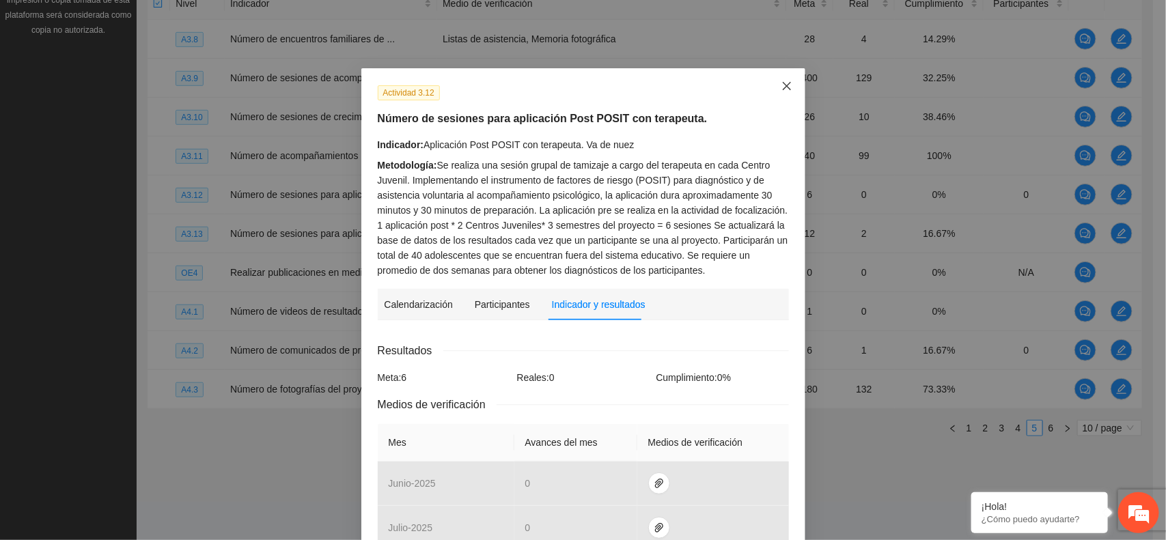
click at [568, 81] on icon "close" at bounding box center [787, 86] width 11 height 11
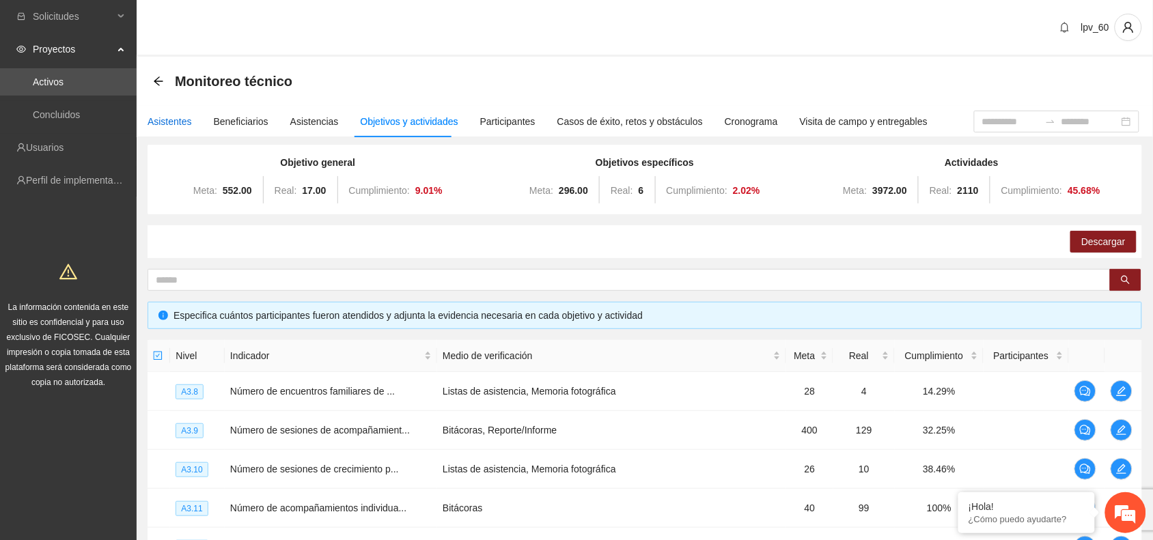
click at [152, 124] on div "Asistentes" at bounding box center [170, 121] width 44 height 15
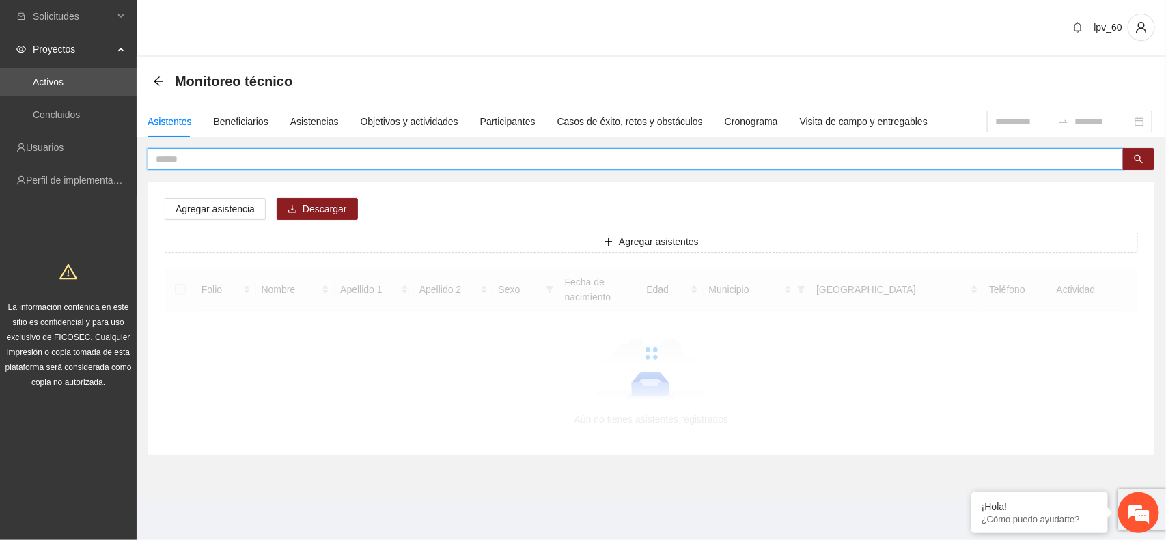
click at [229, 155] on input "text" at bounding box center [630, 159] width 949 height 15
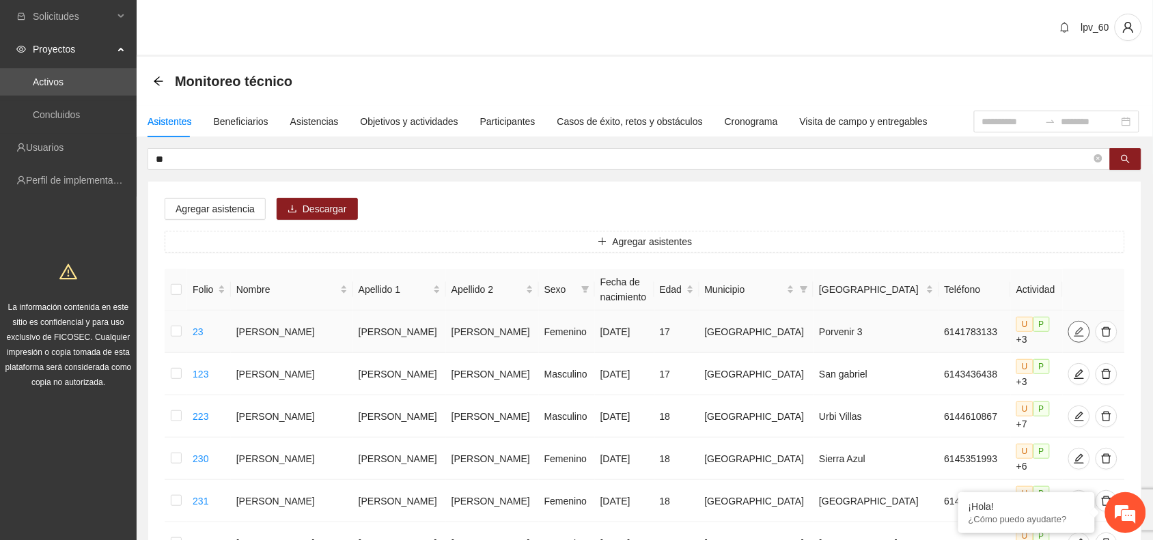
click at [568, 327] on icon "edit" at bounding box center [1079, 332] width 11 height 11
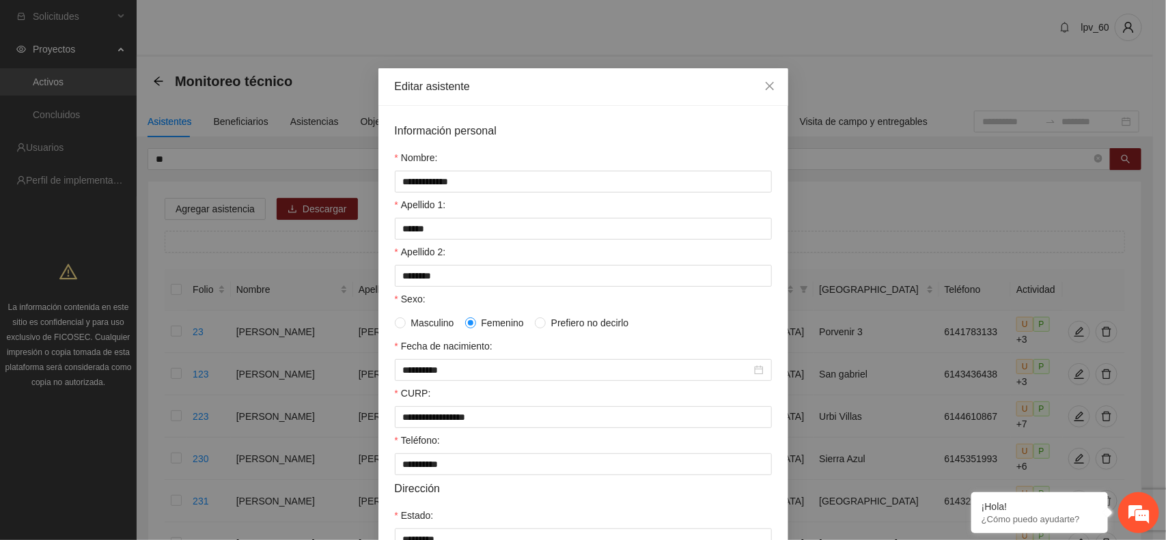
scroll to position [264, 0]
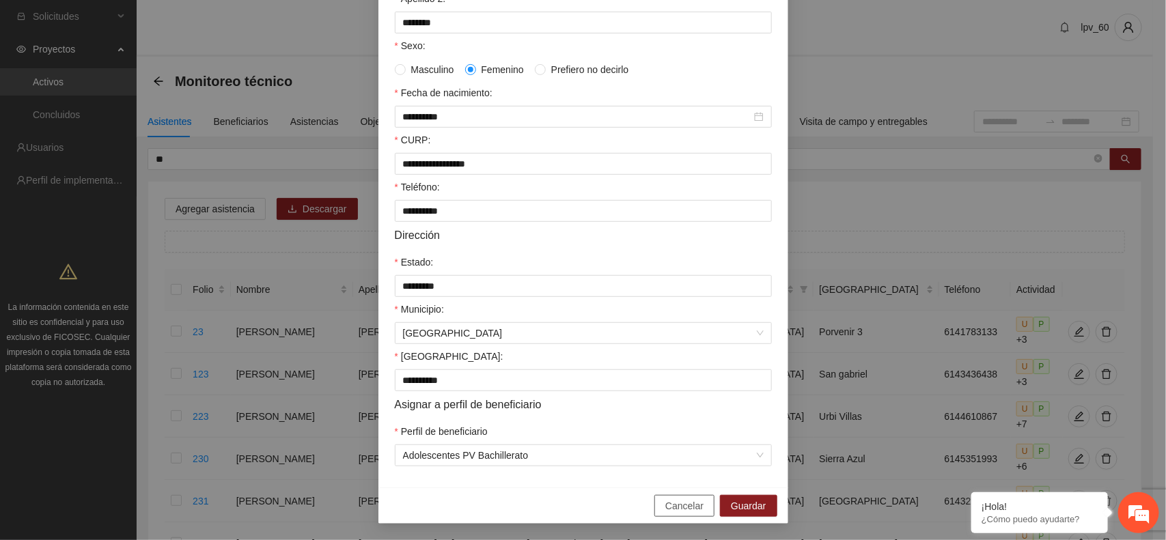
click at [568, 506] on span "Cancelar" at bounding box center [684, 506] width 38 height 15
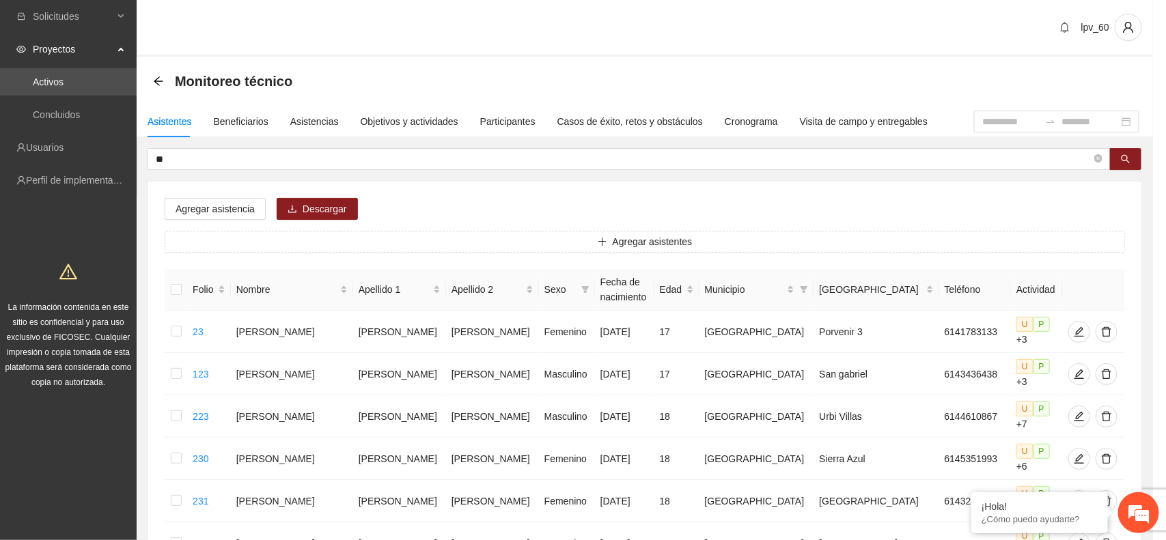
scroll to position [195, 0]
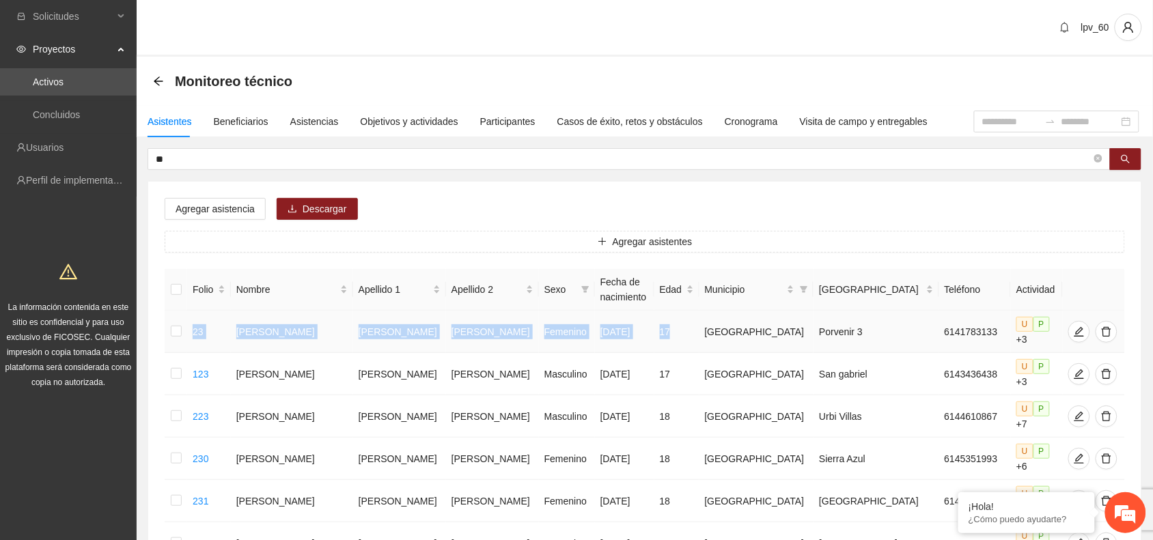
drag, startPoint x: 197, startPoint y: 323, endPoint x: 685, endPoint y: 340, distance: 488.8
click at [568, 340] on tr "23 Abril Daniela Rascon Gonzalez Femenino 31/03/2008 17 Chihuahua Porvenir 3 61…" at bounding box center [645, 332] width 961 height 42
copy tr "23 Abril Daniela Rascon Gonzalez Femenino 31/03/2008 17"
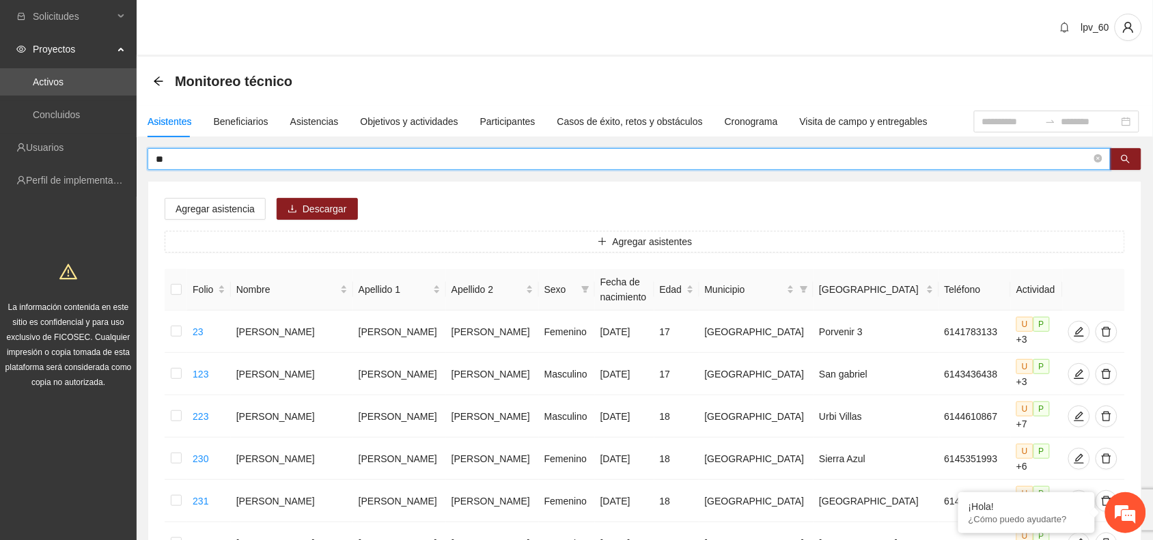
drag, startPoint x: 193, startPoint y: 156, endPoint x: 52, endPoint y: 130, distance: 143.1
type input "**"
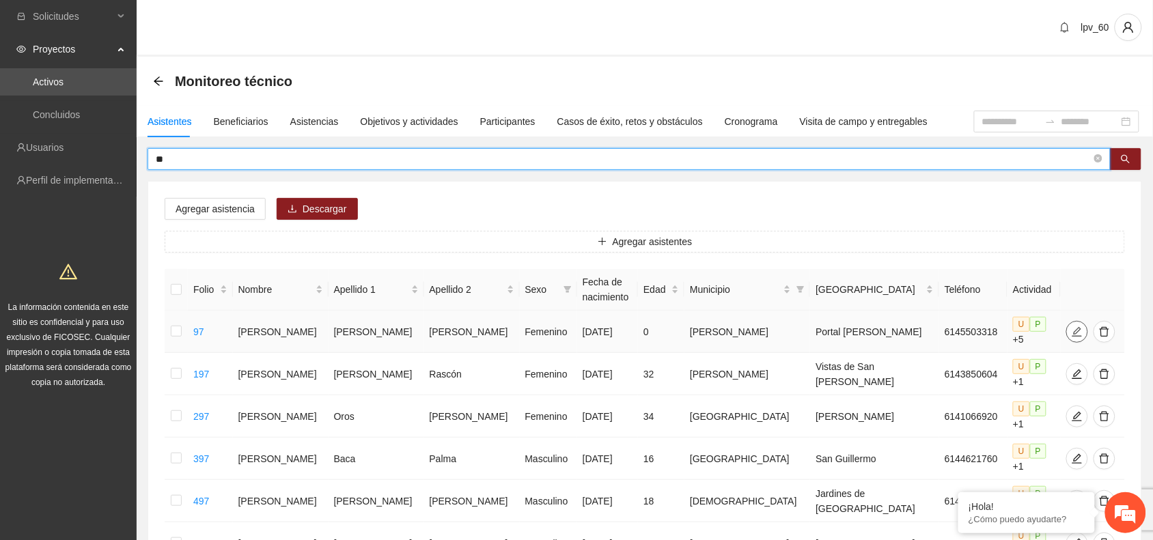
click at [568, 332] on span "edit" at bounding box center [1077, 332] width 20 height 11
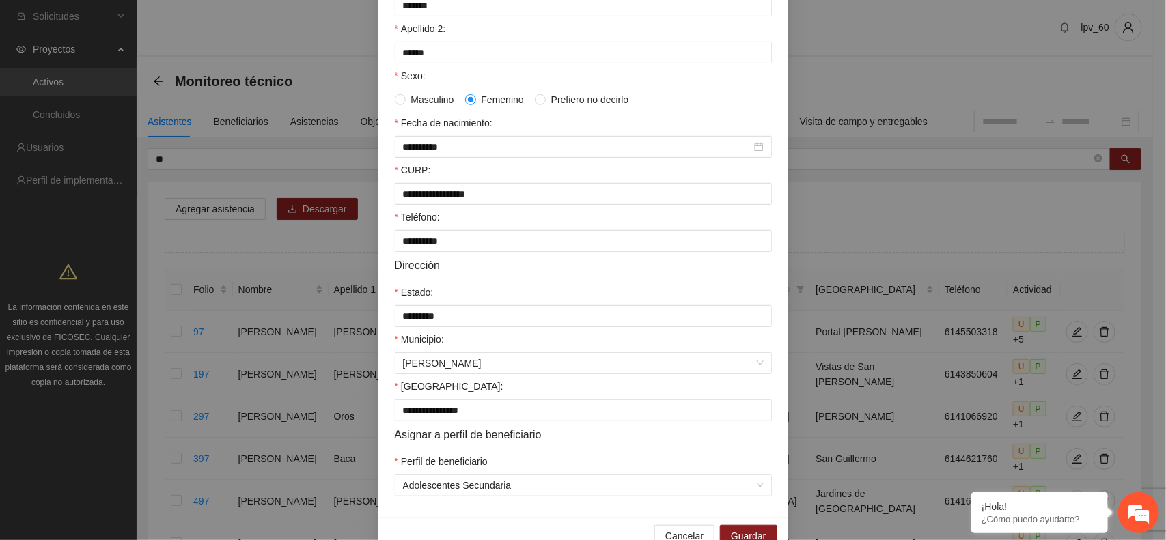
scroll to position [227, 0]
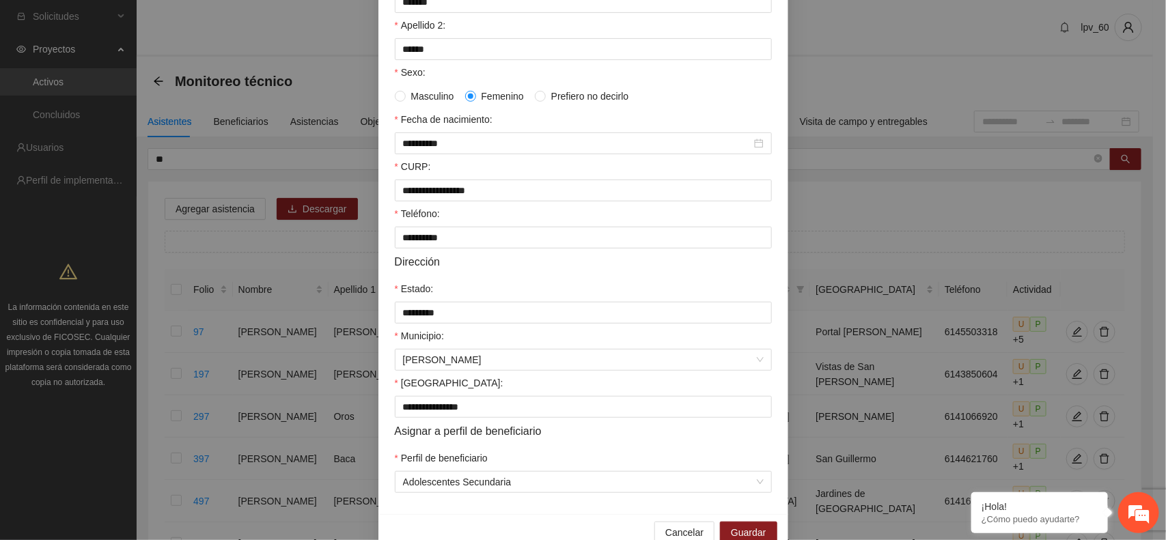
click at [552, 165] on div "CURP:" at bounding box center [583, 169] width 377 height 20
click at [568, 154] on div "**********" at bounding box center [583, 144] width 377 height 22
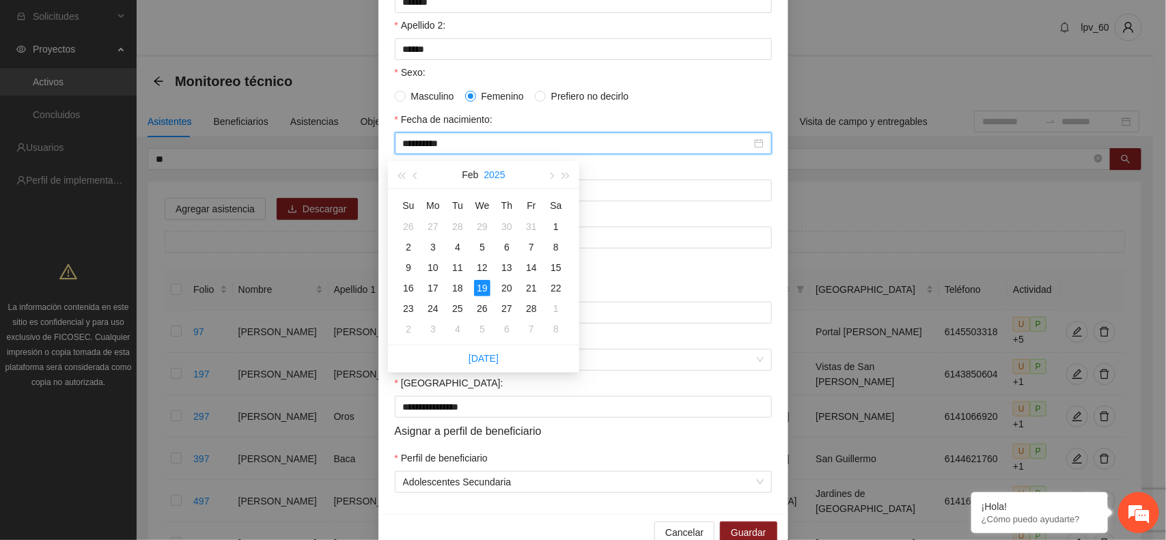
click at [487, 174] on button "2025" at bounding box center [494, 174] width 21 height 27
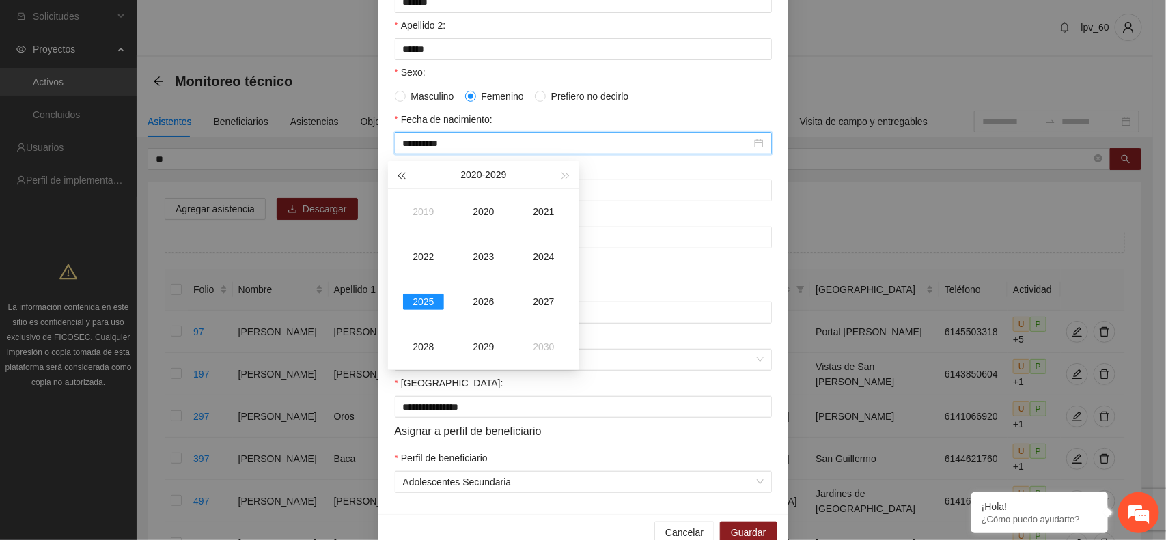
click at [403, 176] on span "button" at bounding box center [401, 176] width 7 height 7
click at [567, 176] on span "button" at bounding box center [566, 176] width 7 height 7
click at [540, 206] on div "2011" at bounding box center [543, 212] width 41 height 16
click at [549, 258] on div "Jun" at bounding box center [543, 257] width 41 height 16
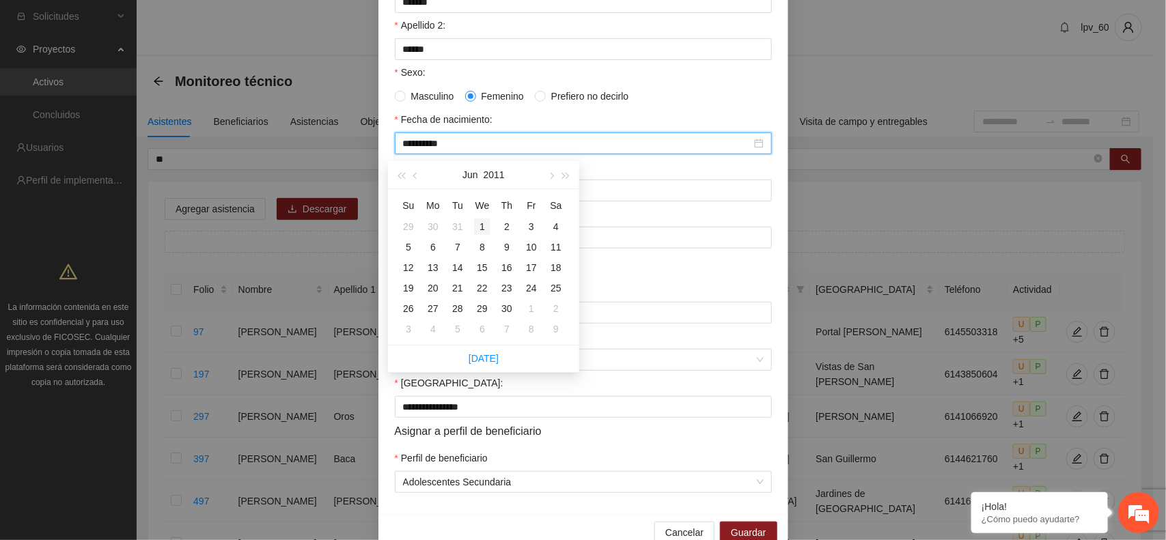
type input "**********"
click at [475, 230] on div "1" at bounding box center [482, 227] width 16 height 16
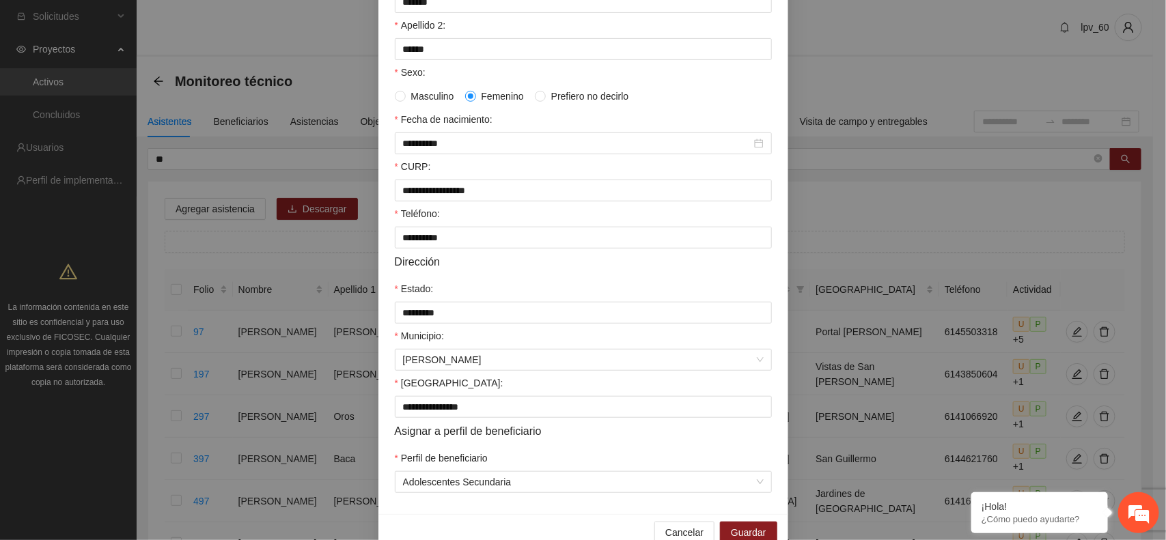
scroll to position [264, 0]
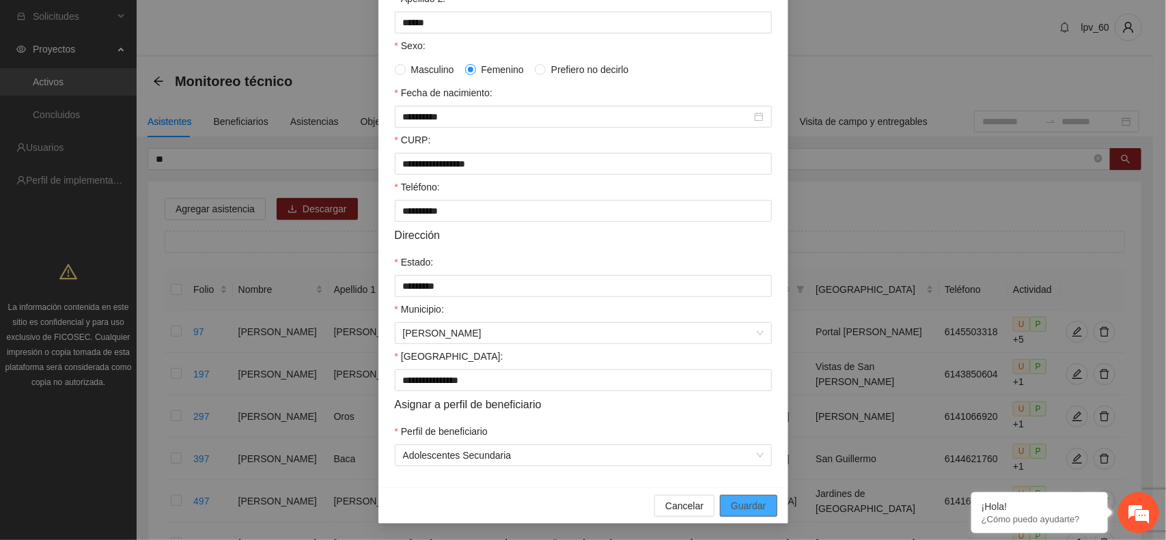
click at [568, 495] on button "Guardar" at bounding box center [748, 506] width 57 height 22
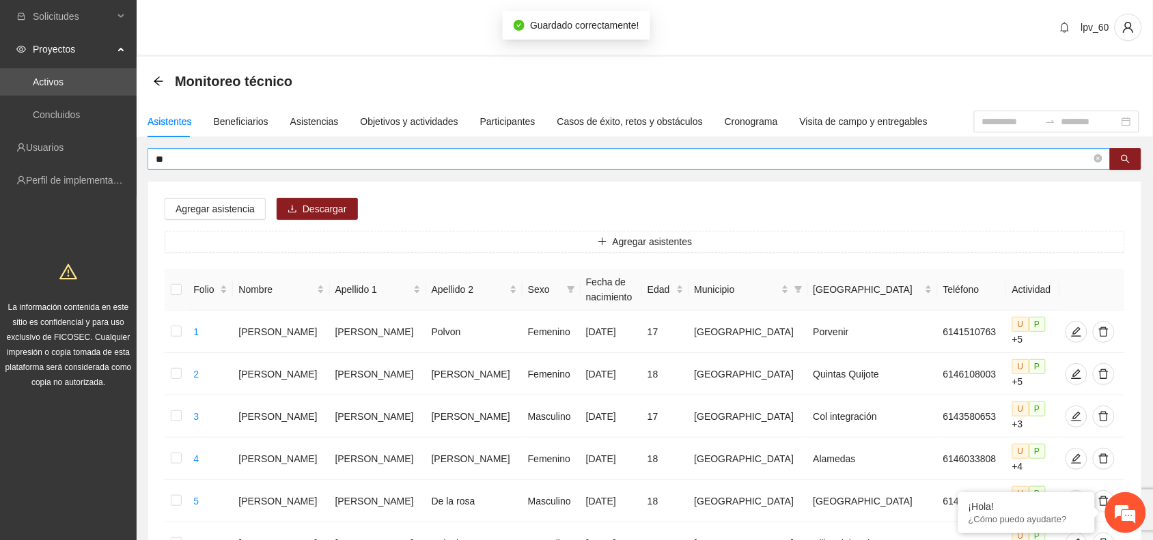
click at [229, 156] on input "**" at bounding box center [624, 159] width 936 height 15
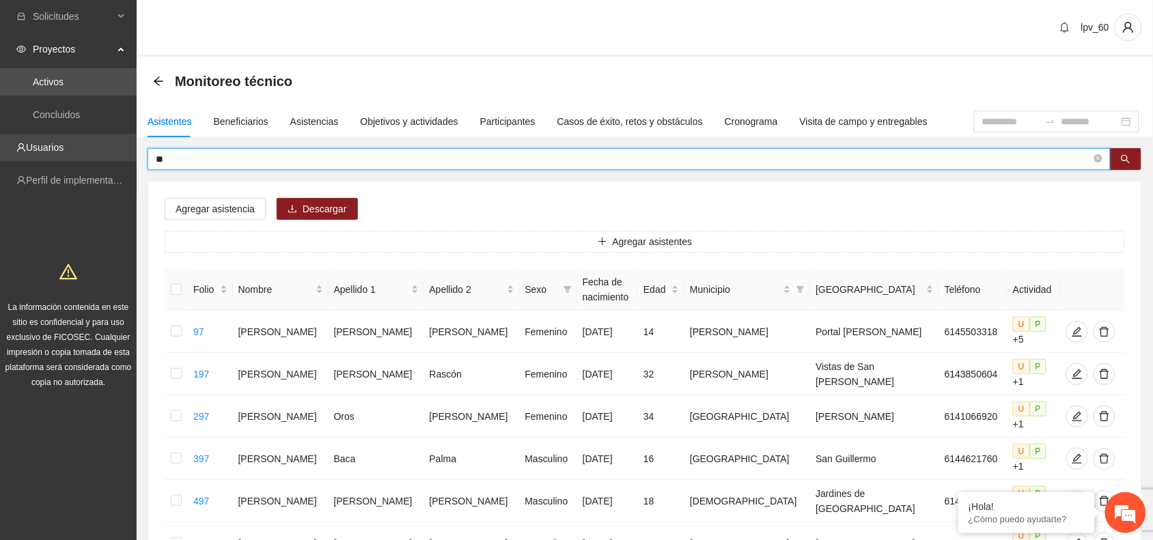
drag, startPoint x: 176, startPoint y: 164, endPoint x: 0, endPoint y: 152, distance: 176.7
type input "***"
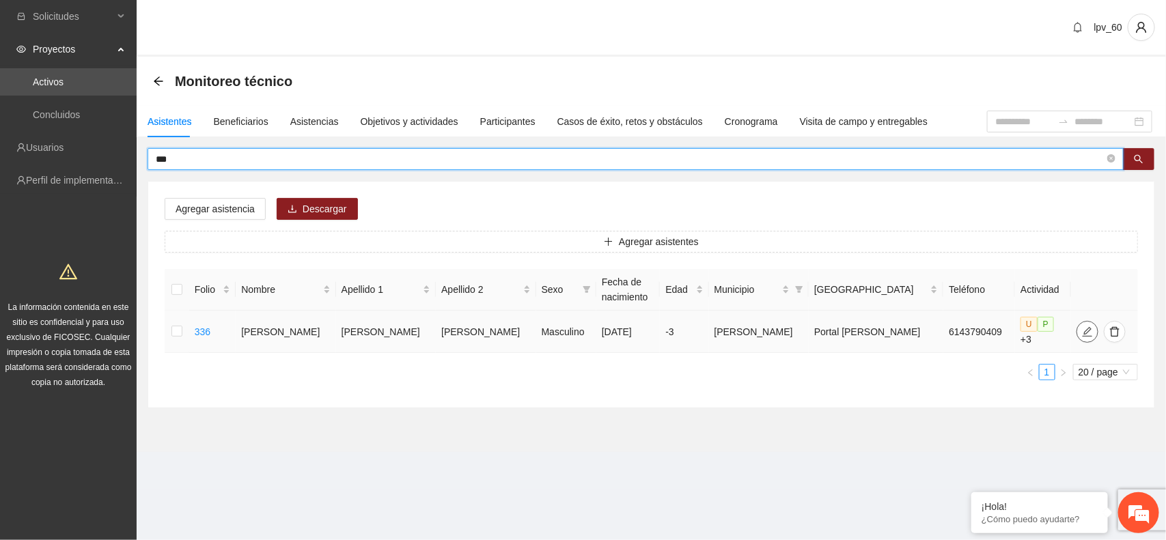
click at [568, 333] on button "button" at bounding box center [1088, 332] width 22 height 22
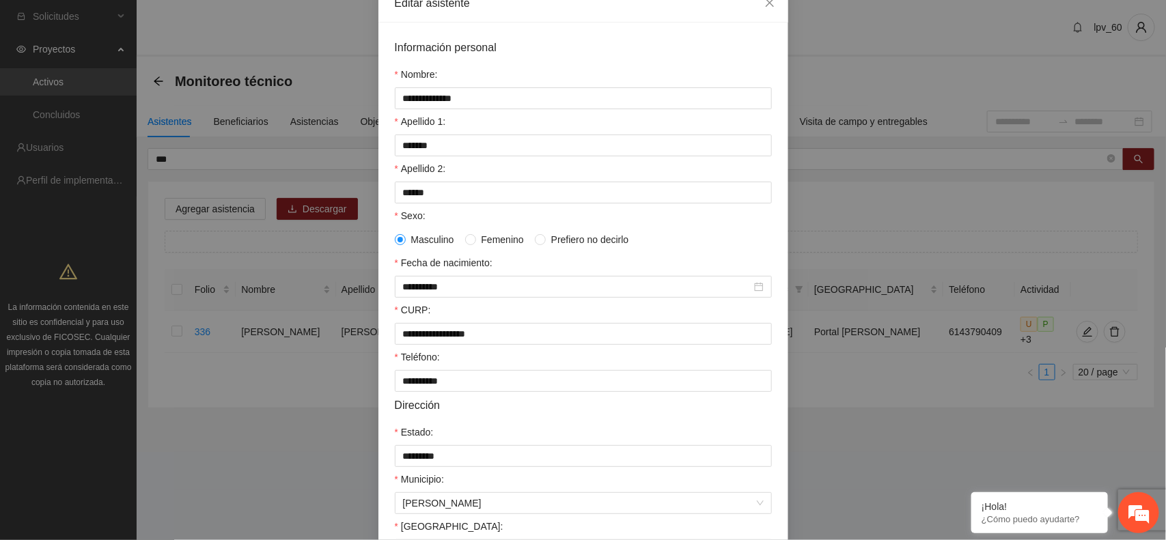
scroll to position [87, 0]
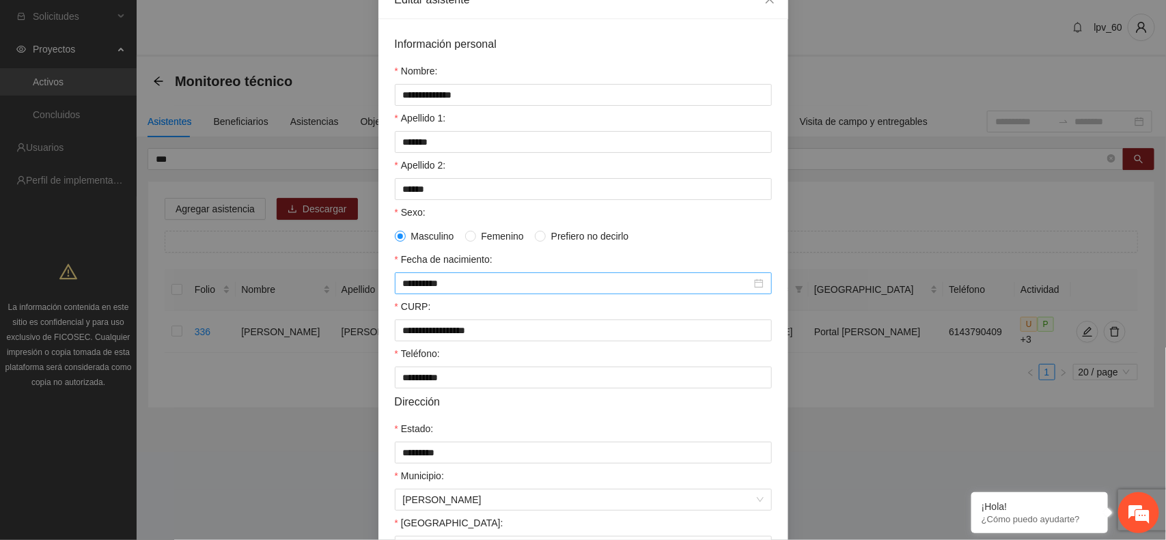
click at [568, 288] on div "**********" at bounding box center [583, 284] width 377 height 22
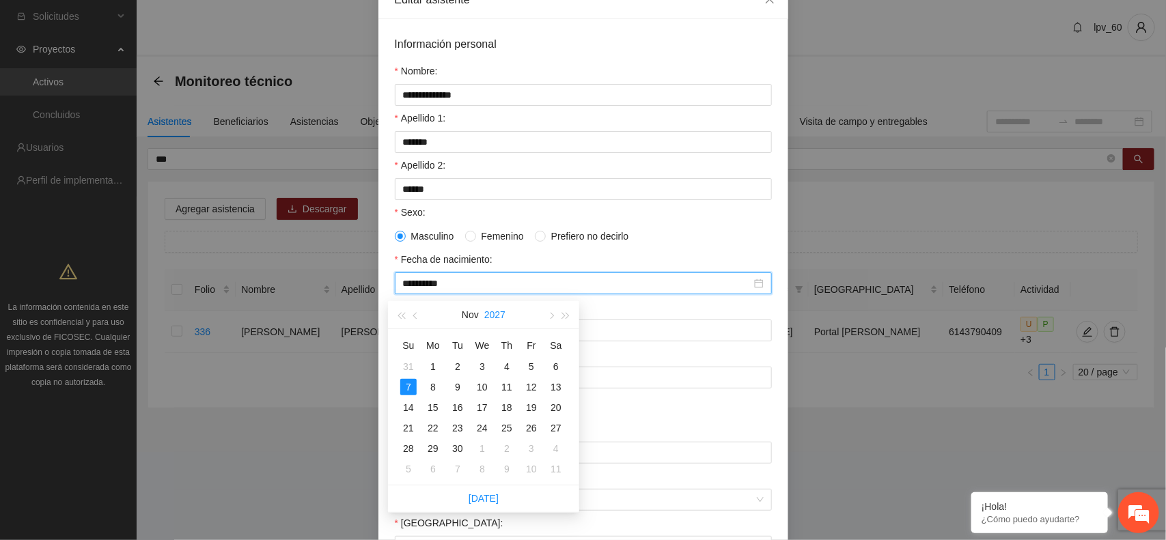
click at [502, 312] on button "2027" at bounding box center [494, 314] width 21 height 27
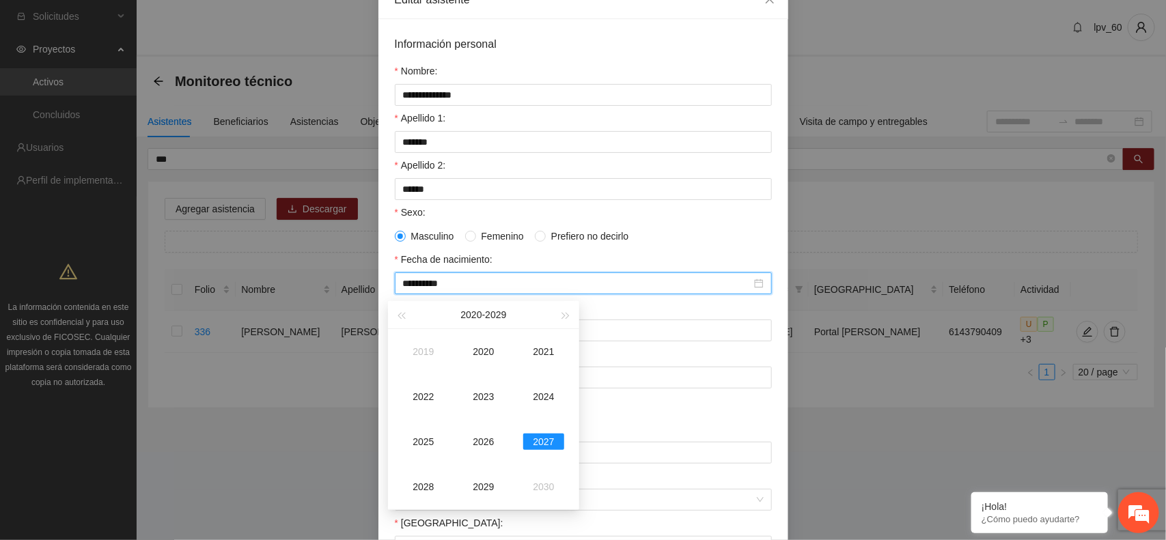
click at [421, 314] on div "2020 - 2029" at bounding box center [484, 314] width 150 height 27
click at [401, 315] on div "2020 - 2029" at bounding box center [483, 315] width 191 height 28
click at [398, 316] on span "button" at bounding box center [401, 316] width 7 height 7
click at [549, 441] on div "2007" at bounding box center [543, 442] width 41 height 16
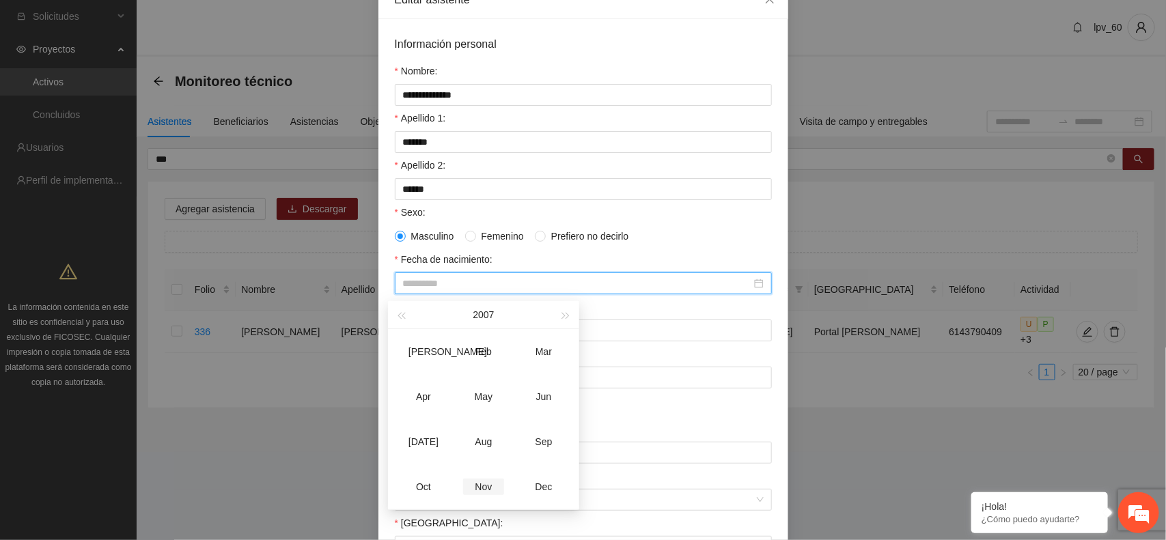
click at [487, 479] on div "Nov" at bounding box center [483, 487] width 41 height 16
type input "**********"
click at [480, 389] on div "7" at bounding box center [482, 387] width 16 height 16
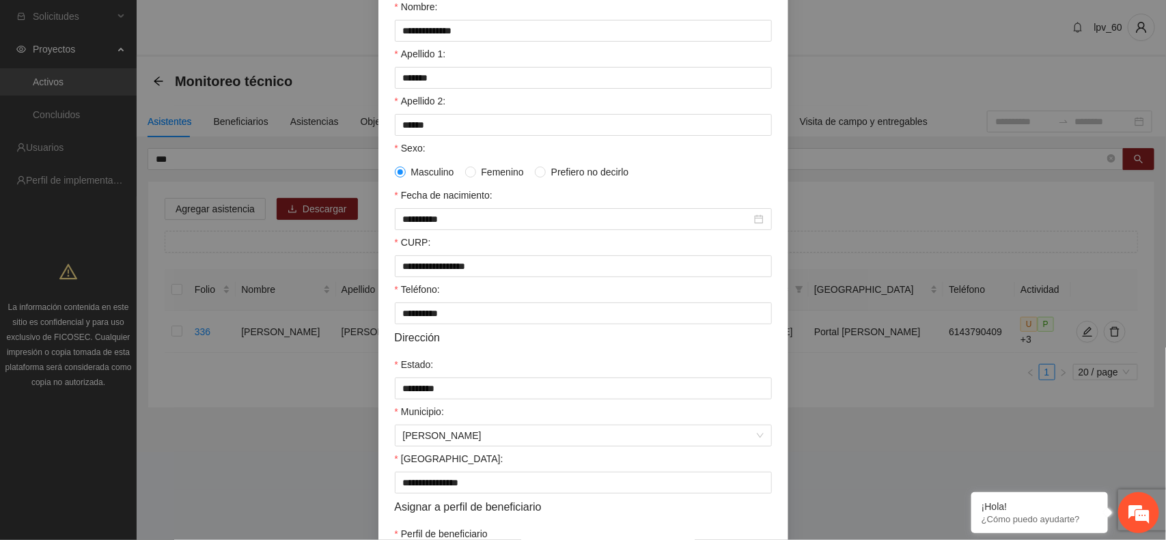
scroll to position [264, 0]
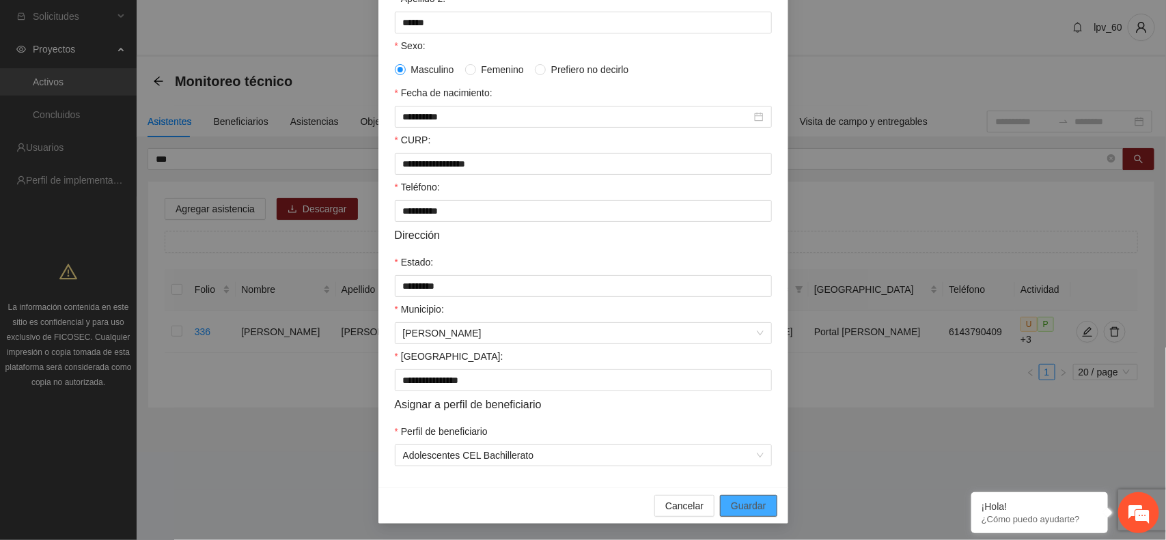
click at [568, 506] on span "Guardar" at bounding box center [748, 506] width 35 height 15
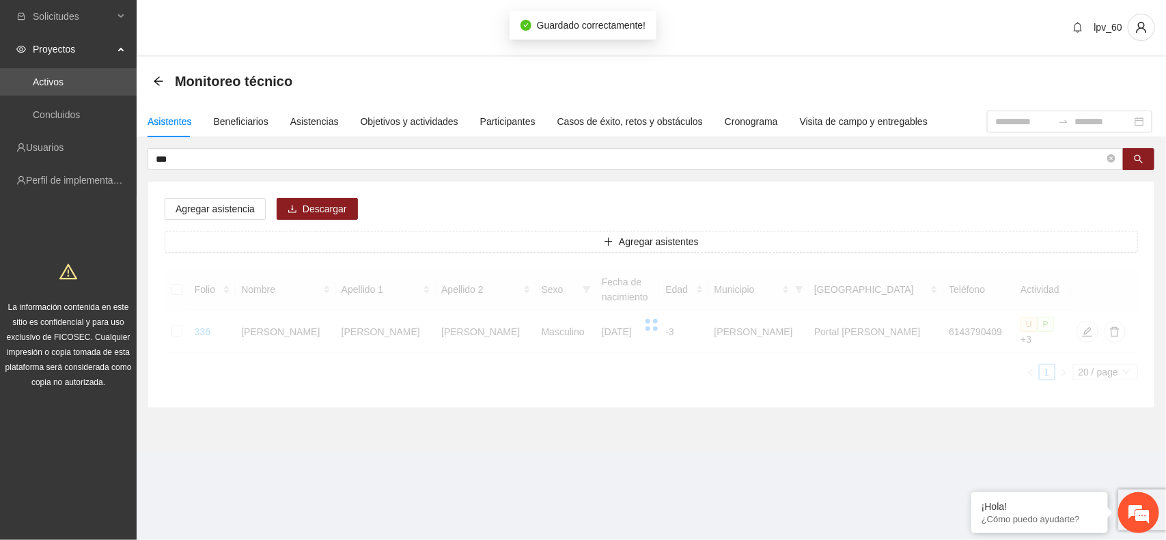
scroll to position [195, 0]
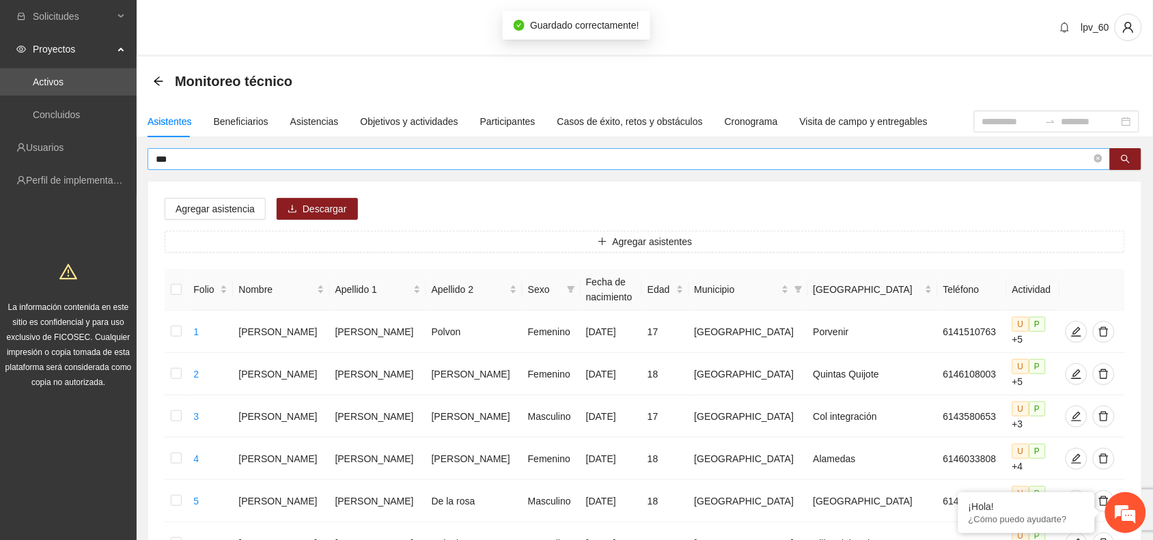
click at [207, 154] on input "***" at bounding box center [624, 159] width 936 height 15
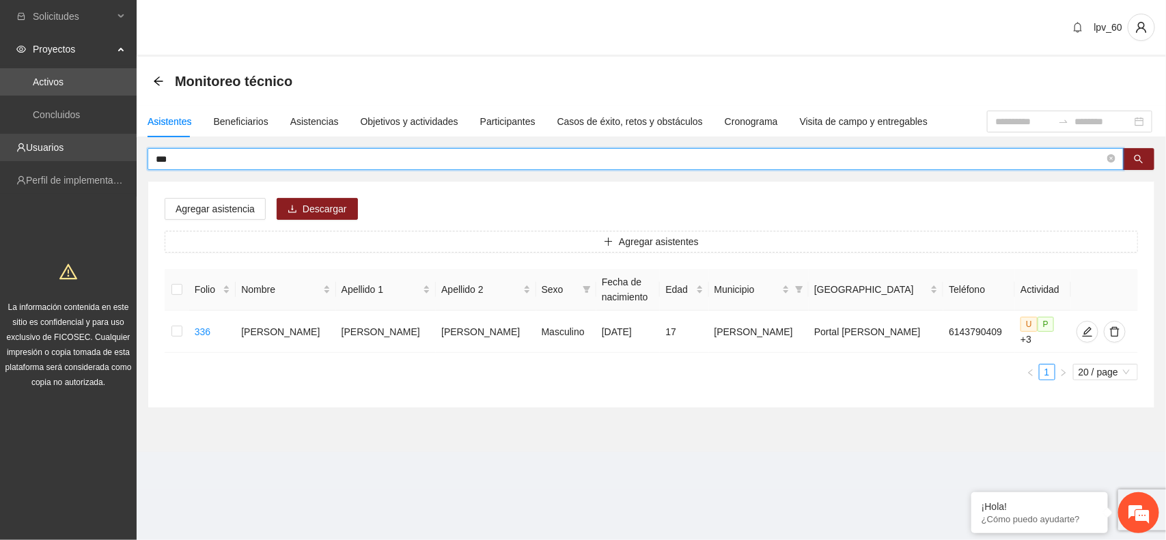
drag, startPoint x: 253, startPoint y: 159, endPoint x: 3, endPoint y: 137, distance: 250.3
click at [3, 137] on section "Solicitudes Proyectos Activos Concluidos Usuarios Perfil de implementadora La i…" at bounding box center [583, 270] width 1166 height 540
type input "***"
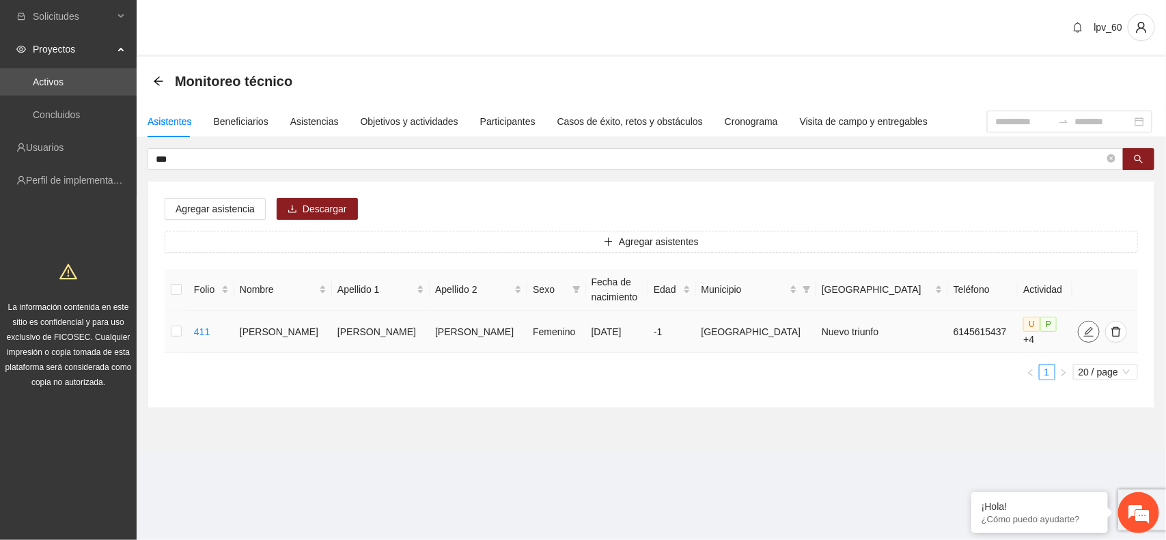
click at [568, 329] on icon "edit" at bounding box center [1089, 332] width 11 height 11
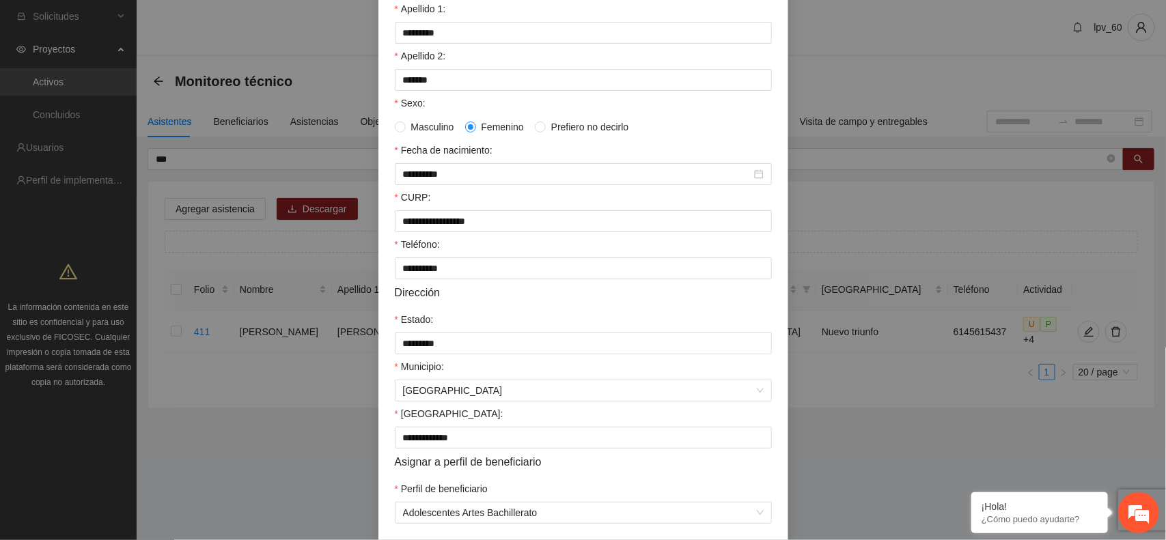
scroll to position [207, 0]
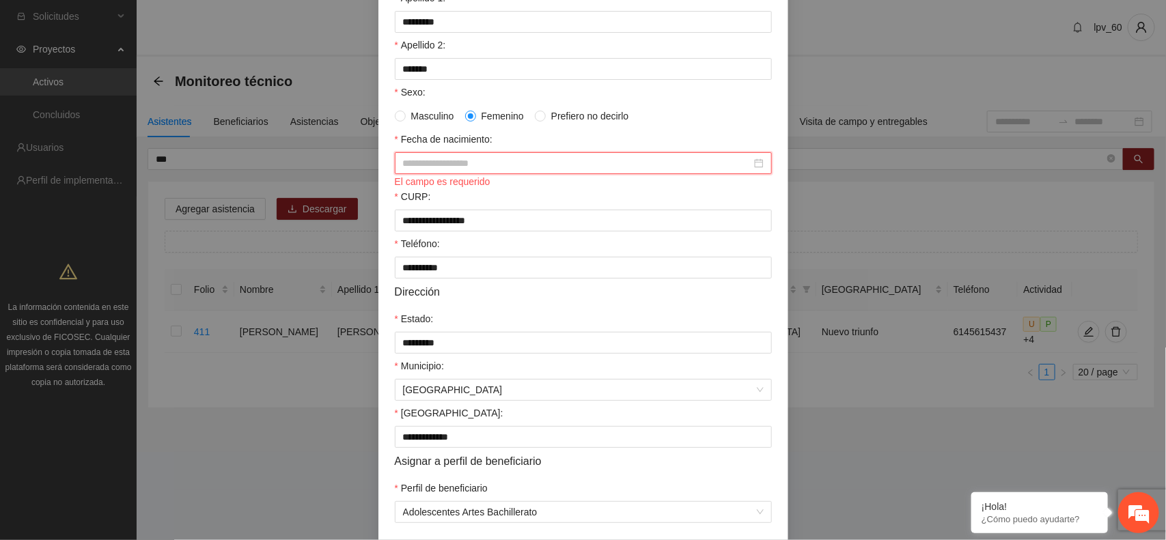
click at [507, 164] on input "Fecha de nacimiento:" at bounding box center [577, 163] width 348 height 15
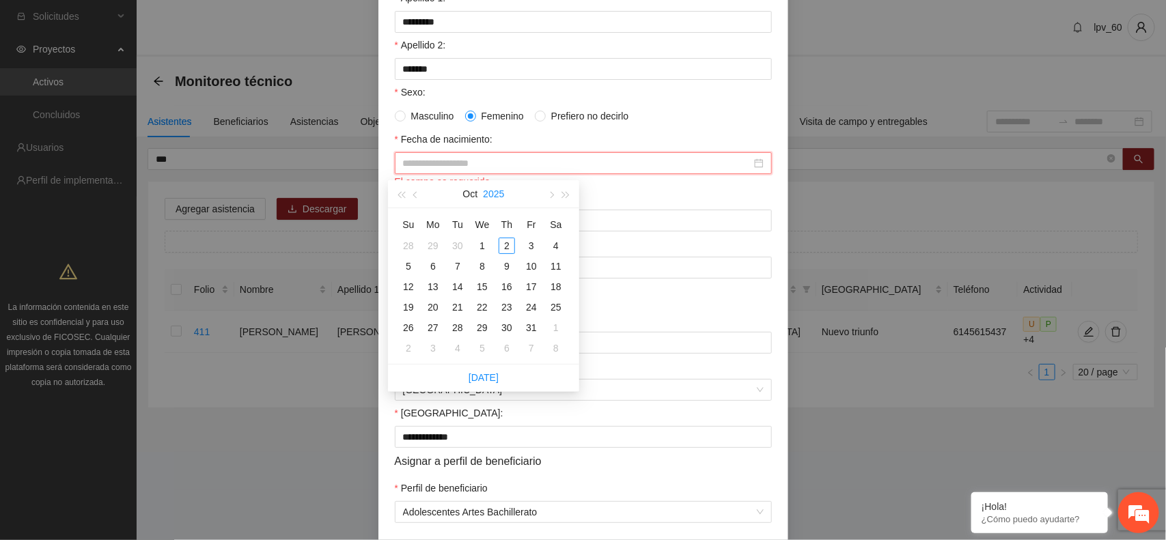
click at [492, 193] on button "2025" at bounding box center [493, 193] width 21 height 27
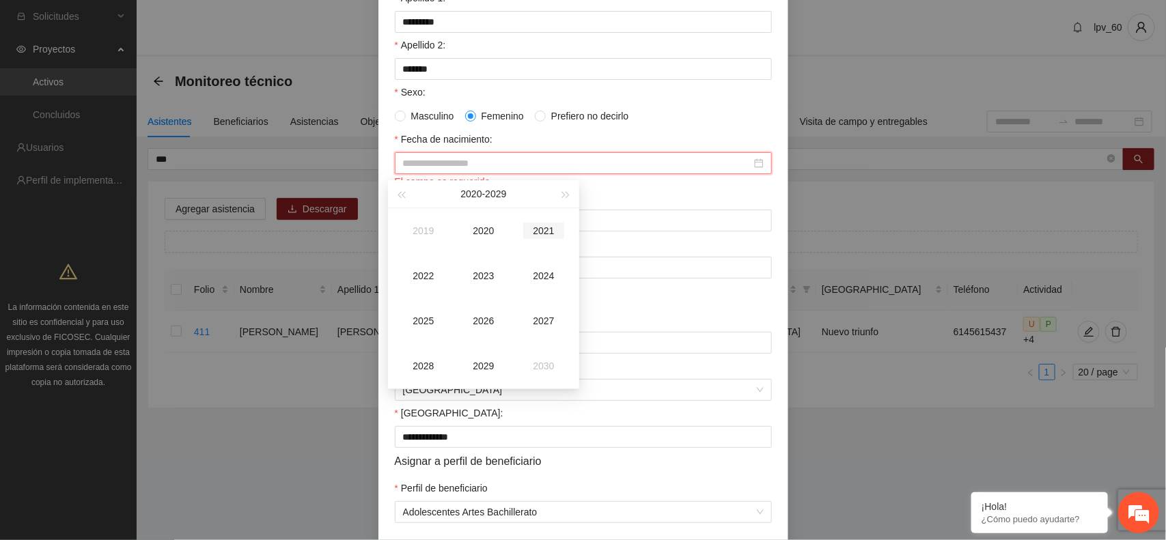
type input "**********"
click at [534, 225] on div "2021" at bounding box center [543, 231] width 41 height 16
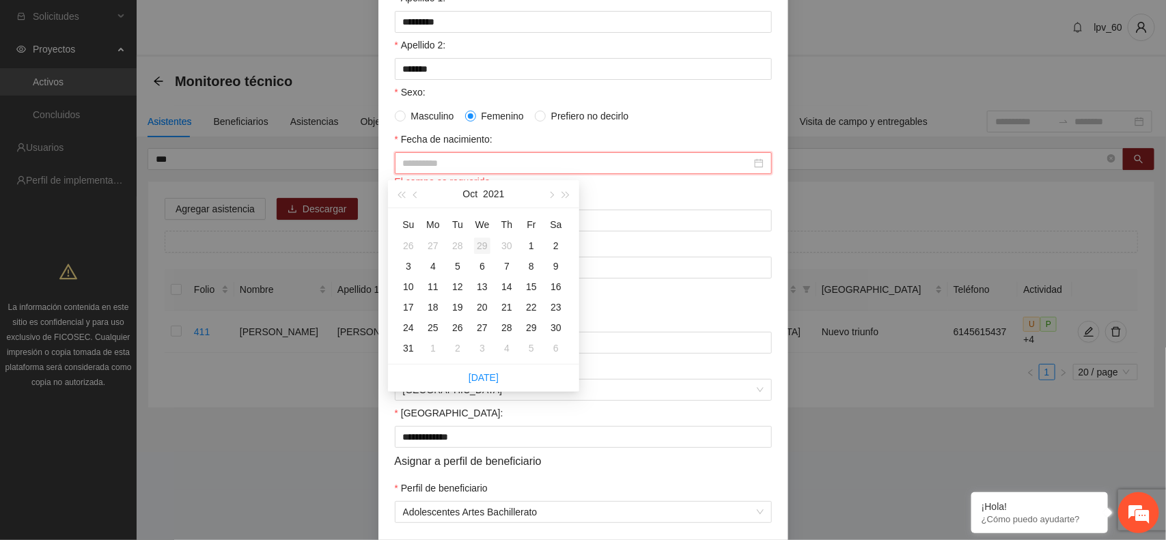
type input "**********"
click at [490, 196] on button "2021" at bounding box center [493, 193] width 21 height 27
type input "**********"
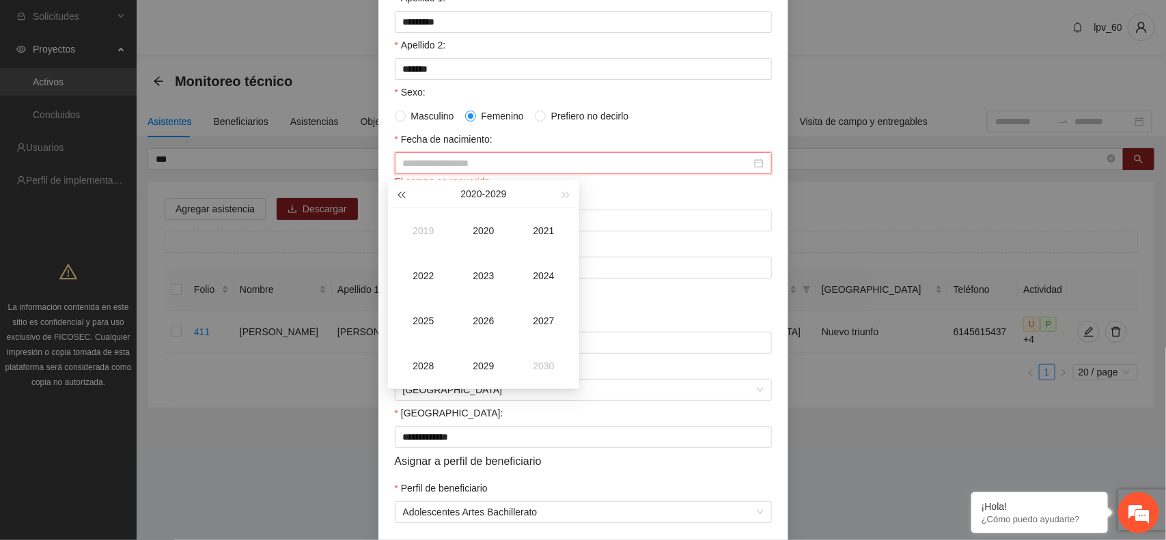
click at [402, 199] on button "button" at bounding box center [401, 193] width 15 height 27
click at [401, 199] on button "button" at bounding box center [401, 193] width 15 height 27
click at [418, 363] on div "2008" at bounding box center [423, 366] width 41 height 16
type input "**********"
click at [428, 366] on div "Oct" at bounding box center [423, 366] width 41 height 16
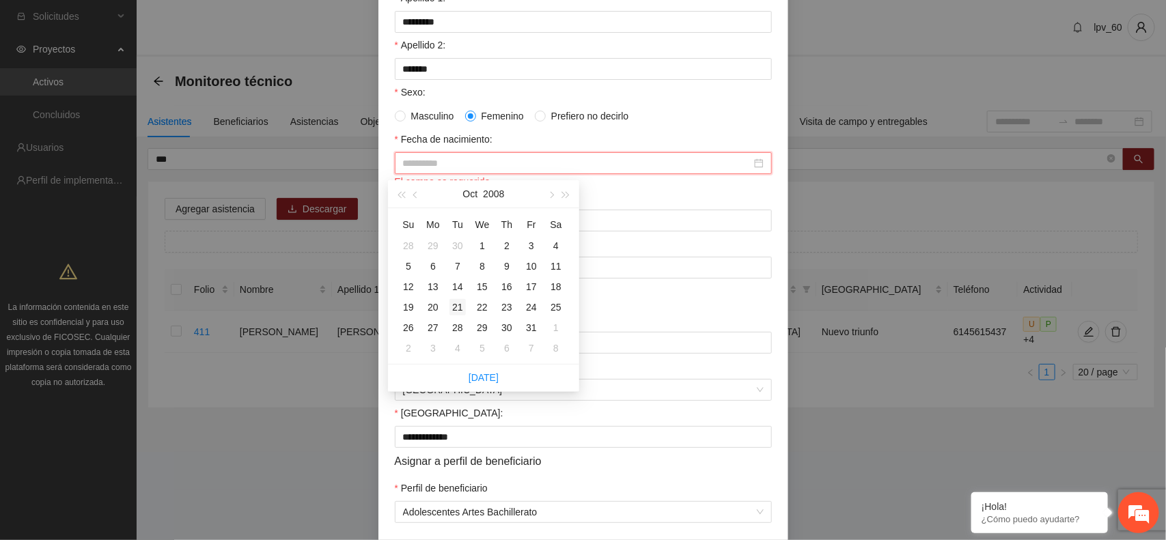
type input "**********"
click at [463, 308] on div "21" at bounding box center [458, 307] width 16 height 16
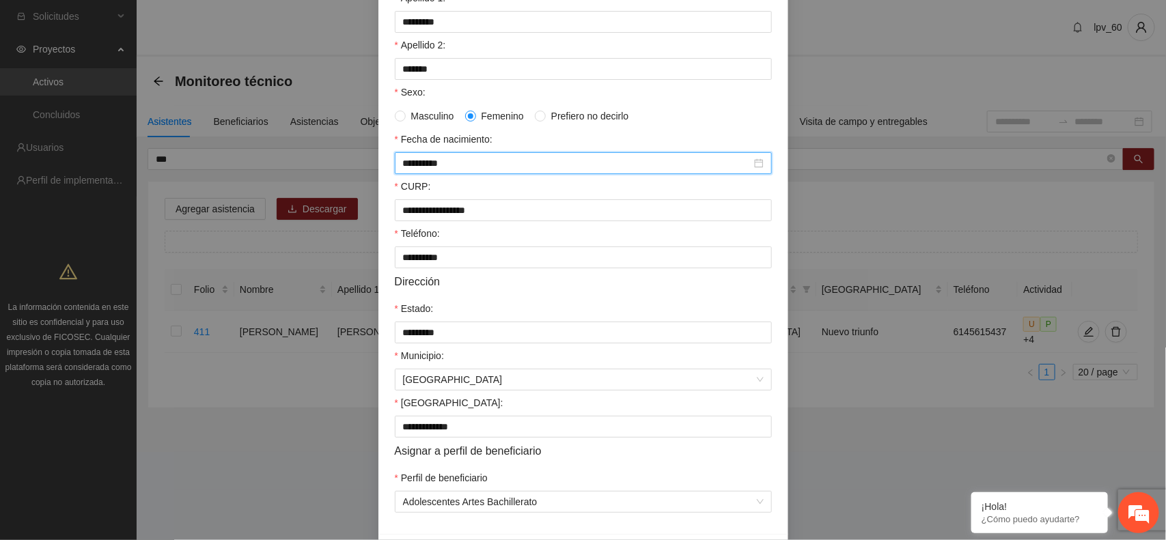
scroll to position [264, 0]
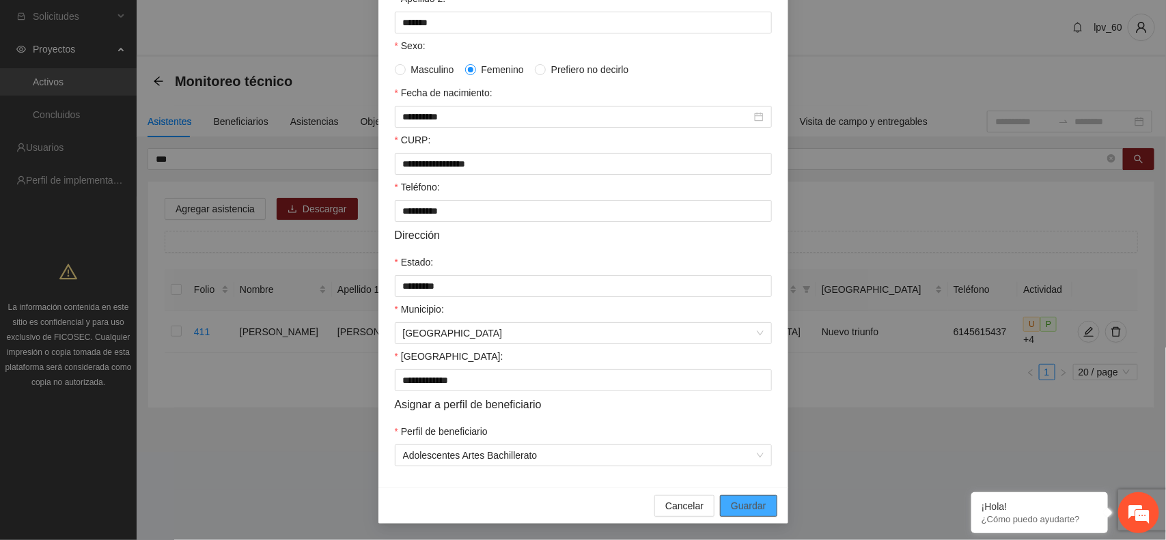
click at [568, 502] on span "Guardar" at bounding box center [748, 506] width 35 height 15
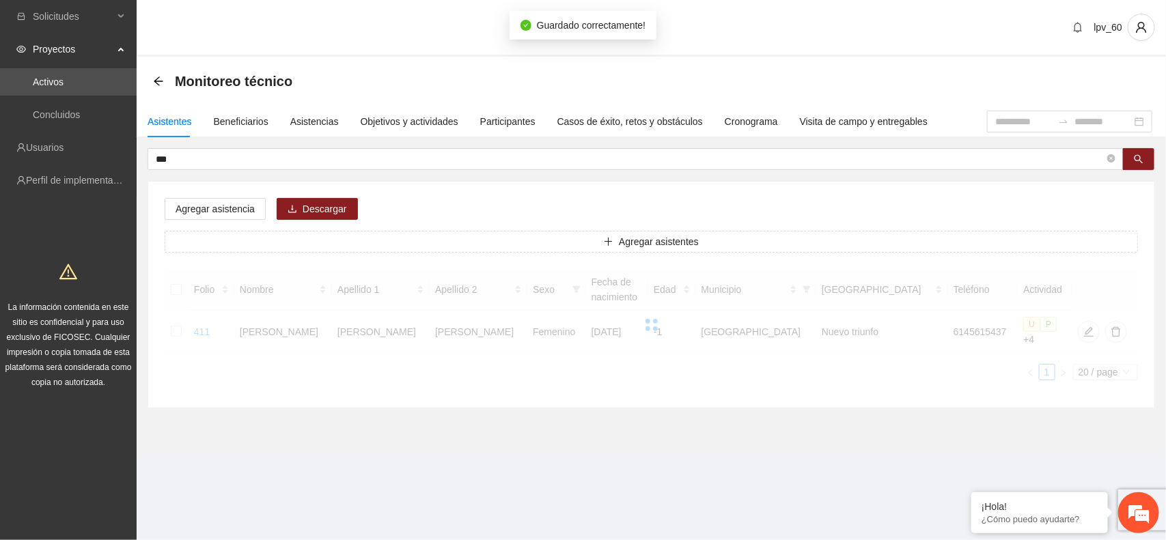
scroll to position [195, 0]
click at [186, 159] on input "***" at bounding box center [630, 159] width 949 height 15
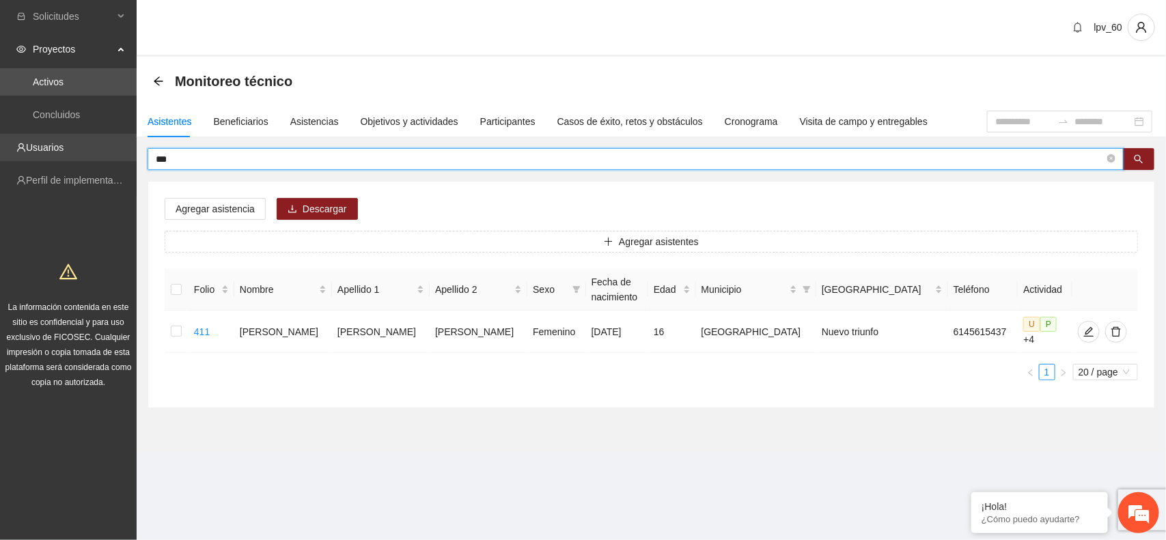
drag, startPoint x: 182, startPoint y: 161, endPoint x: 0, endPoint y: 151, distance: 182.7
click at [0, 151] on section "Solicitudes Proyectos Activos Concluidos Usuarios Perfil de implementadora La i…" at bounding box center [583, 270] width 1166 height 540
type input "***"
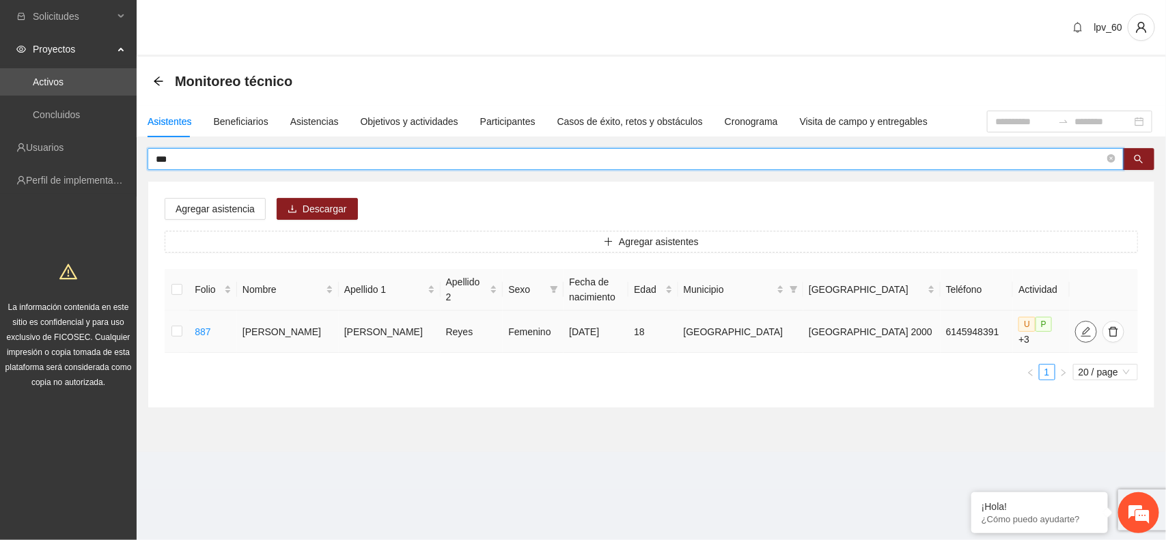
click at [568, 333] on icon "edit" at bounding box center [1086, 332] width 11 height 11
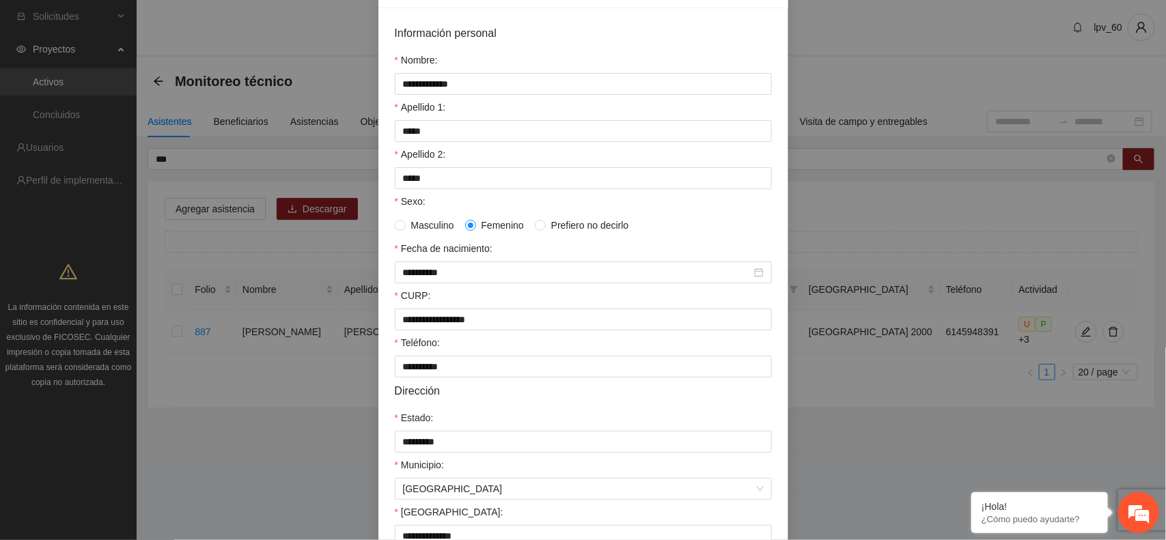
scroll to position [0, 0]
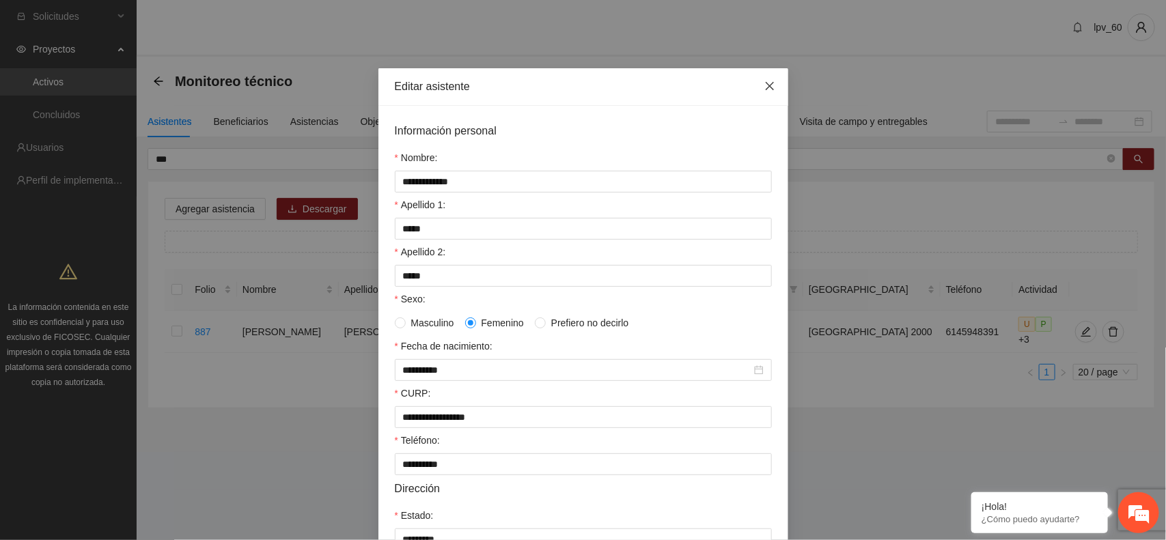
click at [568, 87] on span "Close" at bounding box center [770, 86] width 37 height 37
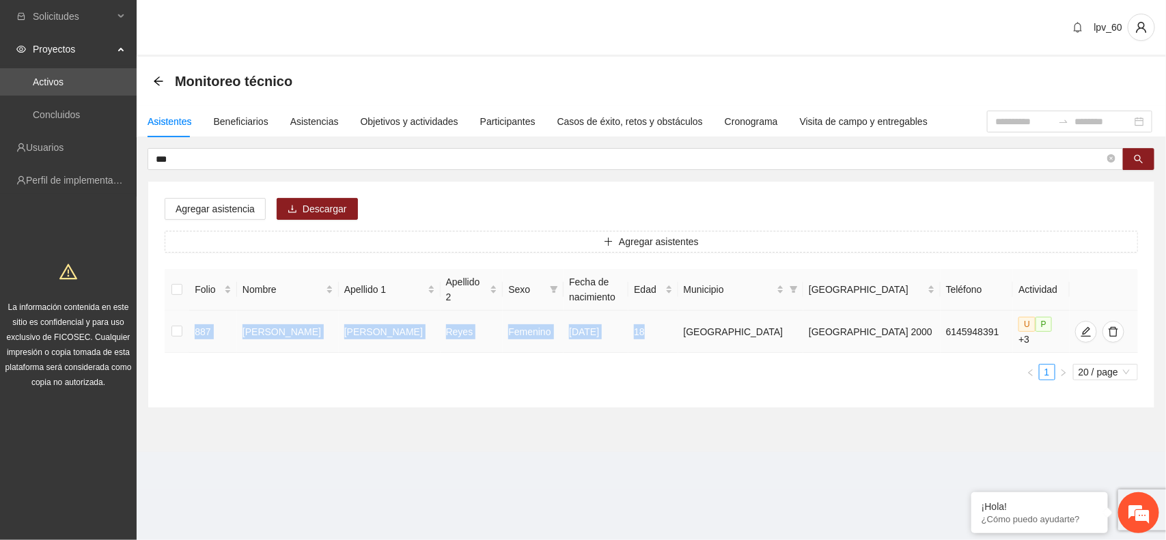
drag, startPoint x: 199, startPoint y: 328, endPoint x: 671, endPoint y: 335, distance: 472.2
click at [568, 335] on tr "887 America Paola Perez Reyes Femenino 25/08/2007 18 Chihuahua Chihuahua 2000 6…" at bounding box center [652, 332] width 974 height 42
copy tr "887 America Paola Perez Reyes Femenino 25/08/2007 18"
